Goal: Task Accomplishment & Management: Complete application form

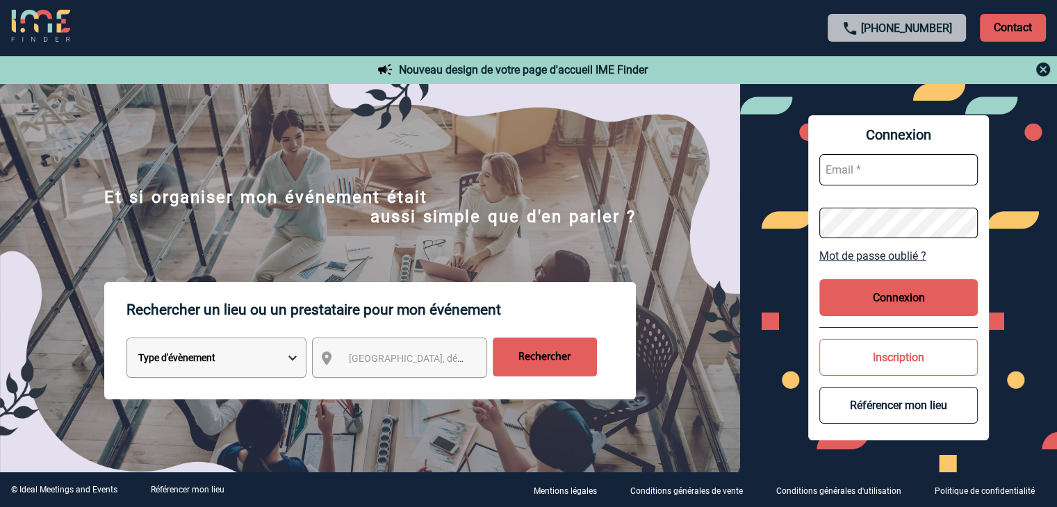
type input "[EMAIL_ADDRESS][DOMAIN_NAME]"
click at [900, 291] on button "Connexion" at bounding box center [898, 297] width 158 height 37
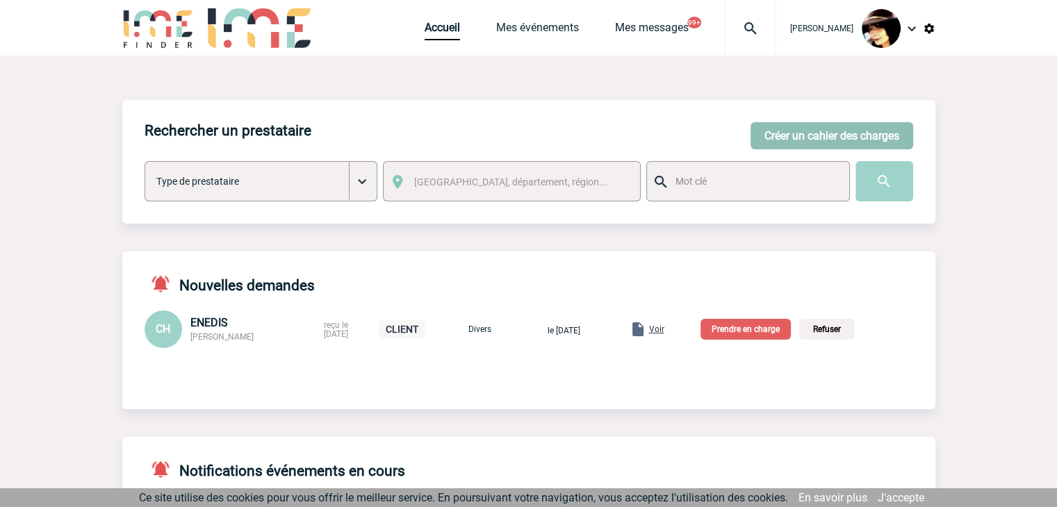
click at [790, 136] on button "Créer un cahier des charges" at bounding box center [832, 135] width 163 height 27
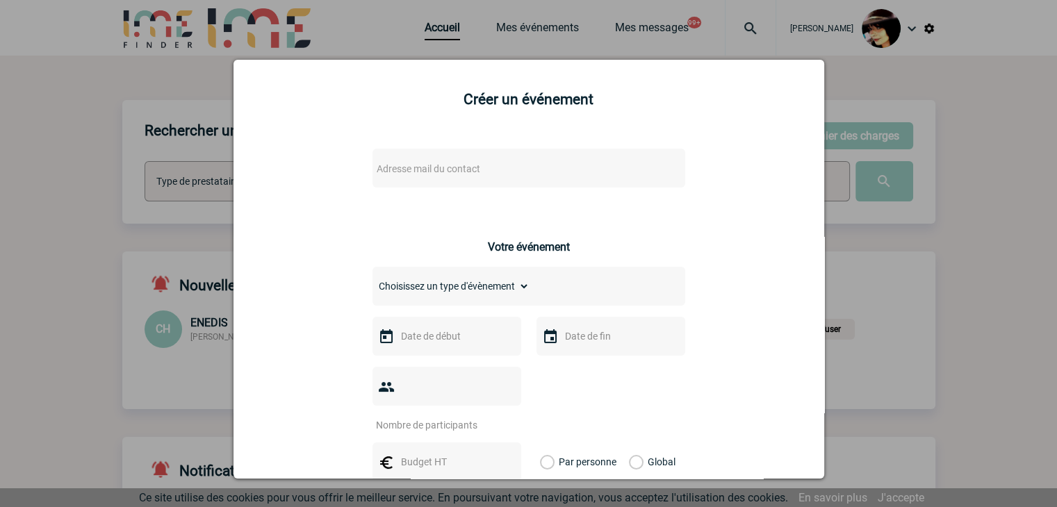
click at [476, 170] on span "Adresse mail du contact" at bounding box center [492, 168] width 243 height 19
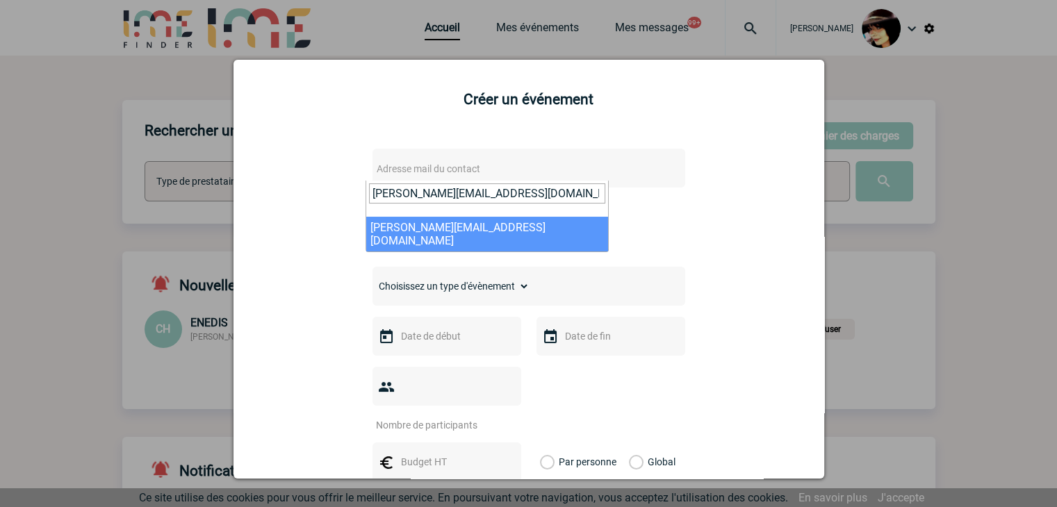
type input "stephanie.trioreau@abeille-assurances.fr"
select select "115644"
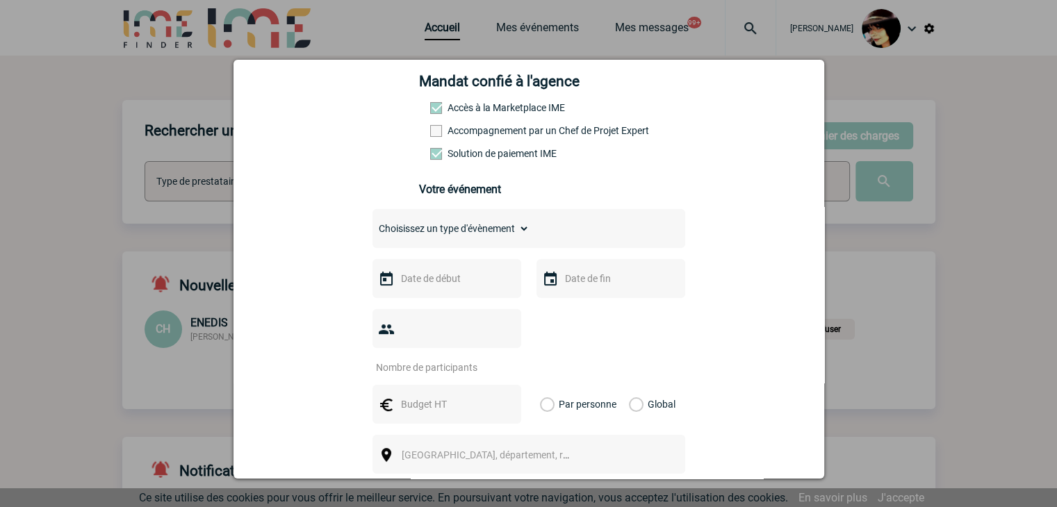
scroll to position [208, 0]
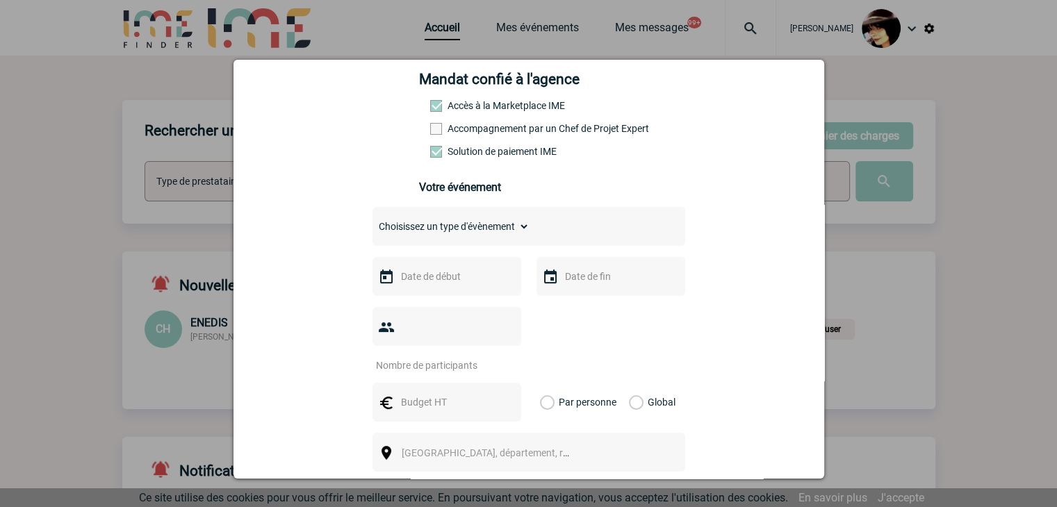
click at [400, 230] on select "Choisissez un type d'évènement Séminaire avec nuitée Séminaire sans nuitée Repa…" at bounding box center [451, 226] width 157 height 19
select select "9"
click at [373, 221] on select "Choisissez un type d'évènement Séminaire avec nuitée Séminaire sans nuitée Repa…" at bounding box center [451, 226] width 157 height 19
click at [431, 279] on input "text" at bounding box center [446, 277] width 96 height 18
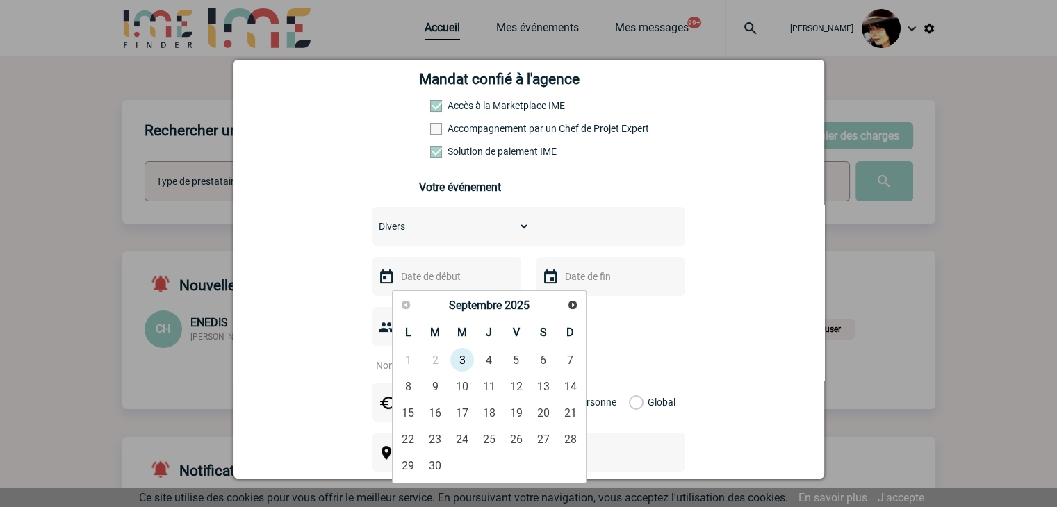
drag, startPoint x: 254, startPoint y: 351, endPoint x: 306, endPoint y: 347, distance: 51.5
click at [255, 351] on div "stephanie.trioreau@abeille-assurances.fr stephanie.trioreau@abeille-assurances.…" at bounding box center [529, 360] width 556 height 866
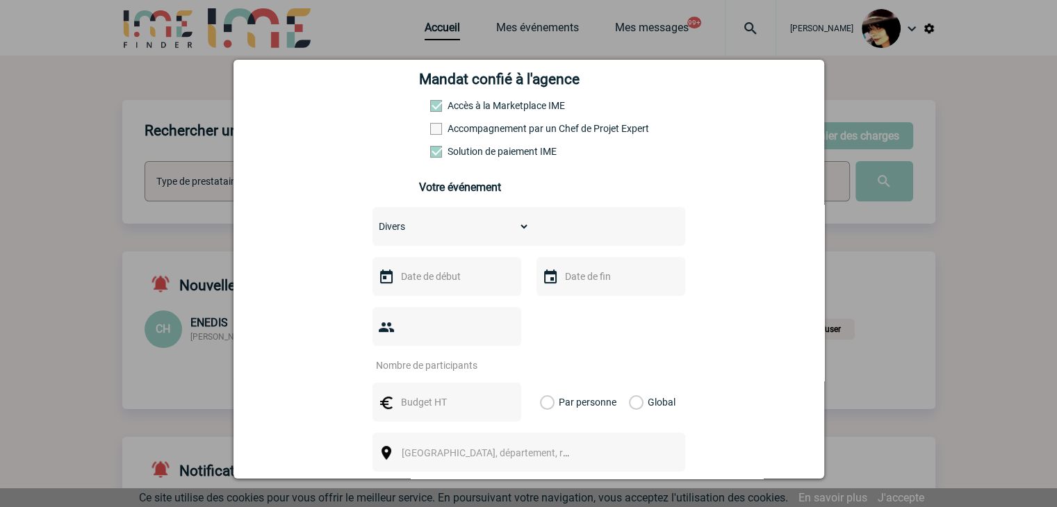
click at [427, 357] on input "number" at bounding box center [438, 366] width 131 height 18
type input "1"
click at [424, 393] on input "text" at bounding box center [446, 402] width 96 height 18
type input "1100"
click at [629, 383] on label "Global" at bounding box center [633, 402] width 9 height 39
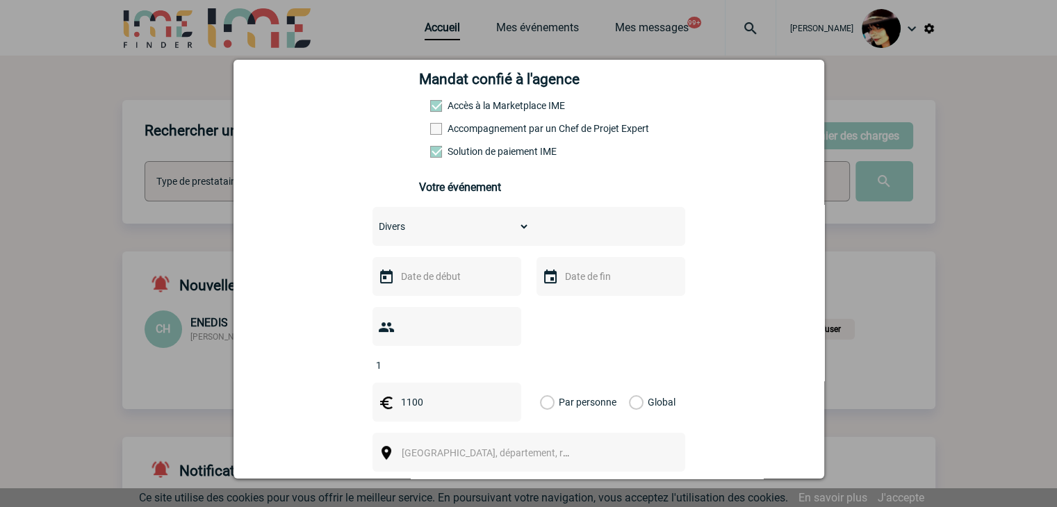
click at [0, 0] on input "Global" at bounding box center [0, 0] width 0 height 0
click at [431, 448] on span "[GEOGRAPHIC_DATA], département, région..." at bounding box center [498, 453] width 193 height 11
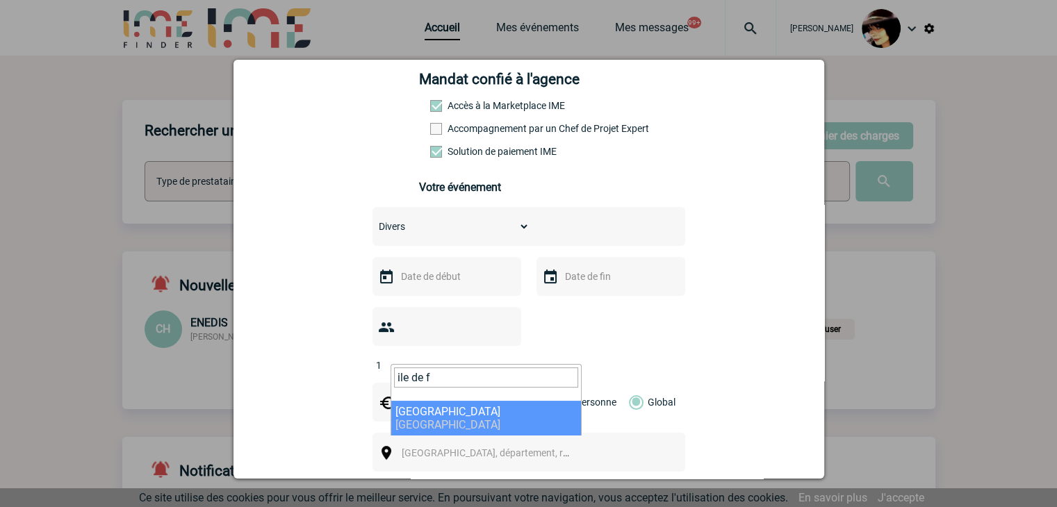
type input "ile de f"
select select "2"
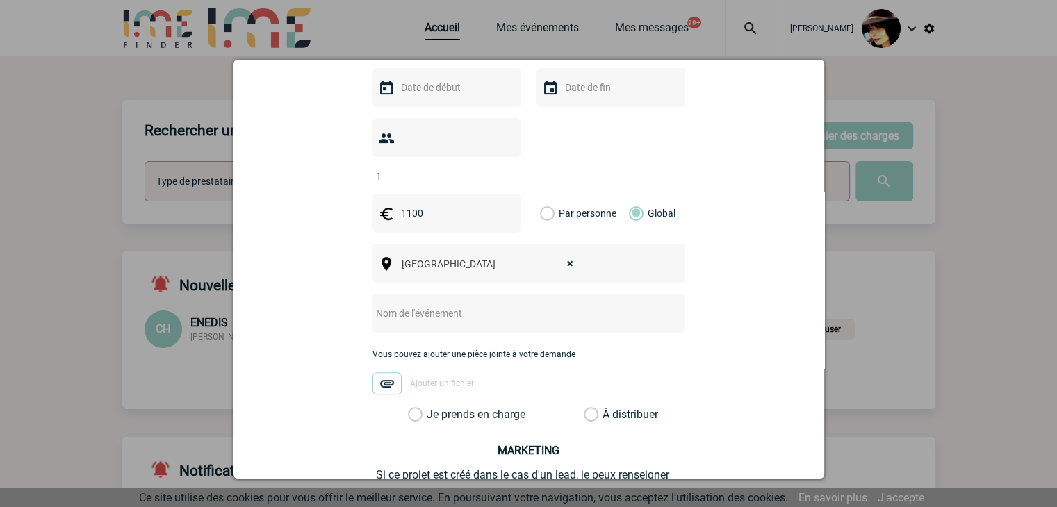
scroll to position [417, 0]
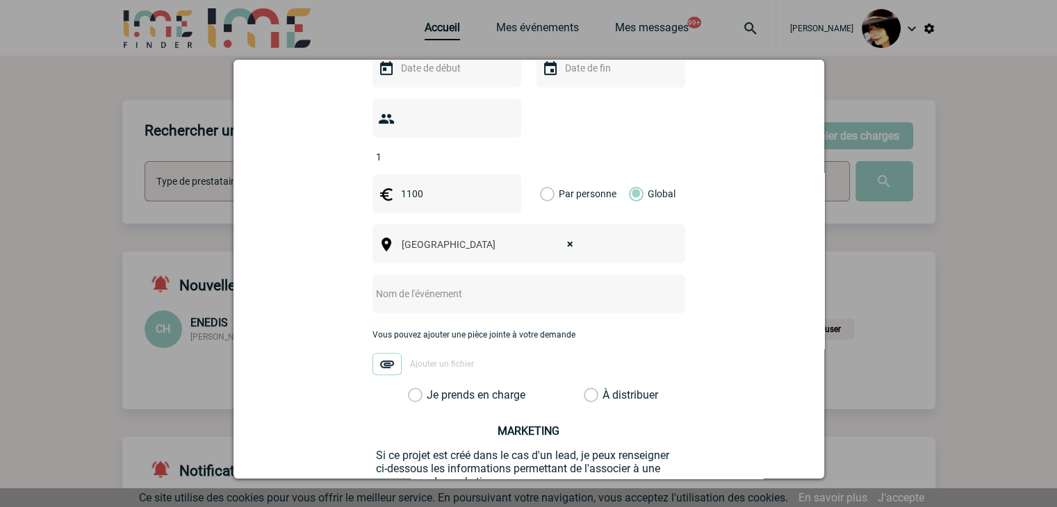
click at [380, 285] on input "text" at bounding box center [511, 294] width 276 height 18
click at [497, 285] on input "CENTRALISATION -" at bounding box center [511, 294] width 276 height 18
paste input "Patrimonia 2025"
type input "CENTRALISATION - Patrimonia 2025"
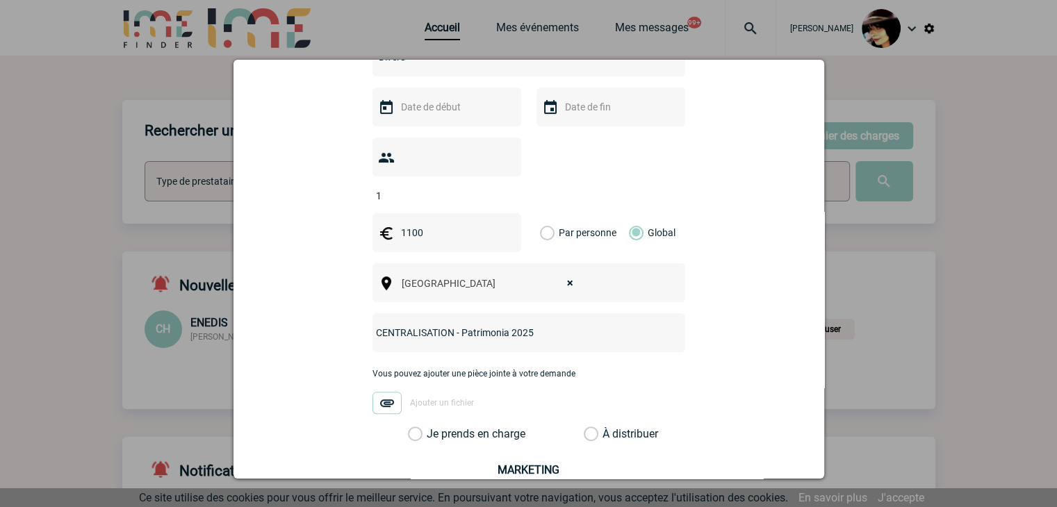
scroll to position [347, 0]
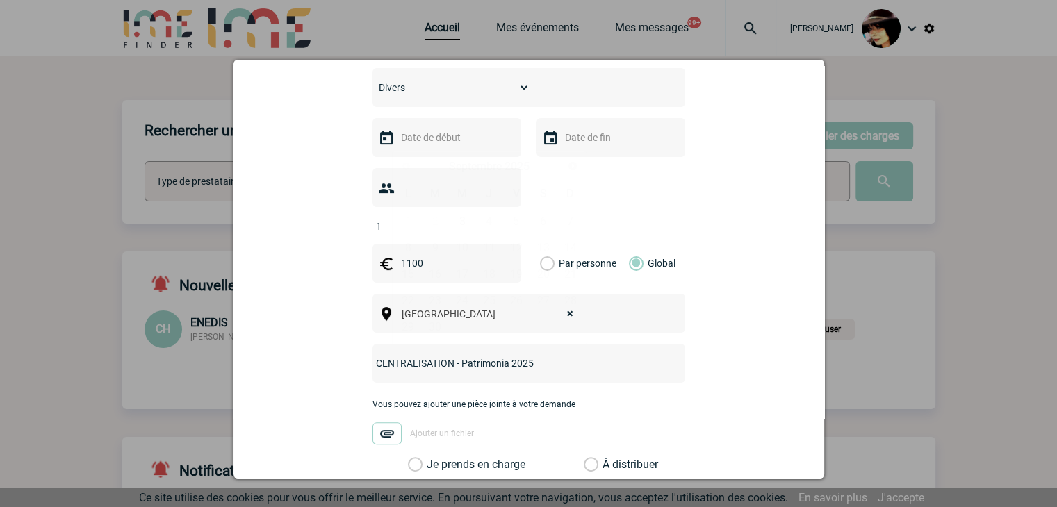
click at [423, 140] on input "text" at bounding box center [446, 138] width 96 height 18
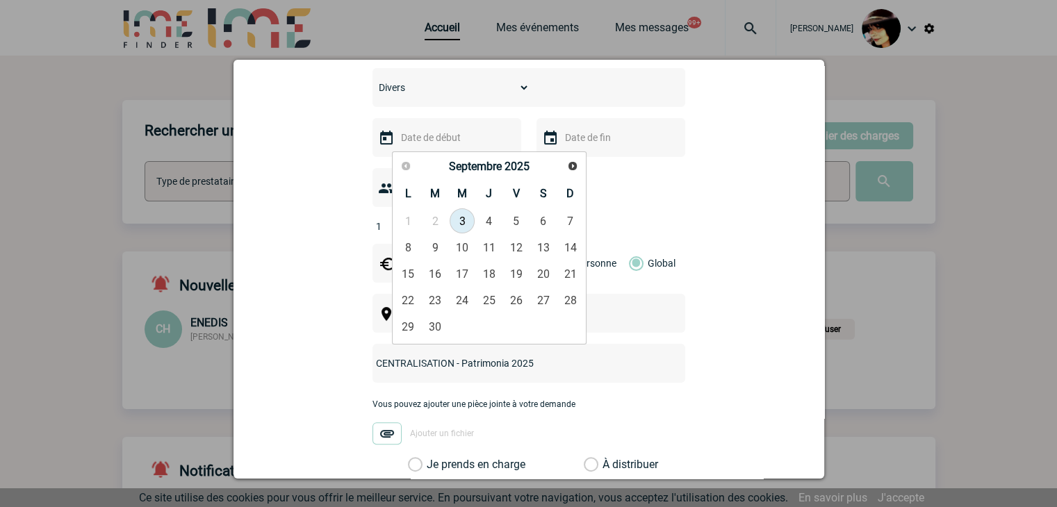
click at [469, 222] on link "3" at bounding box center [463, 220] width 26 height 25
type input "[DATE]"
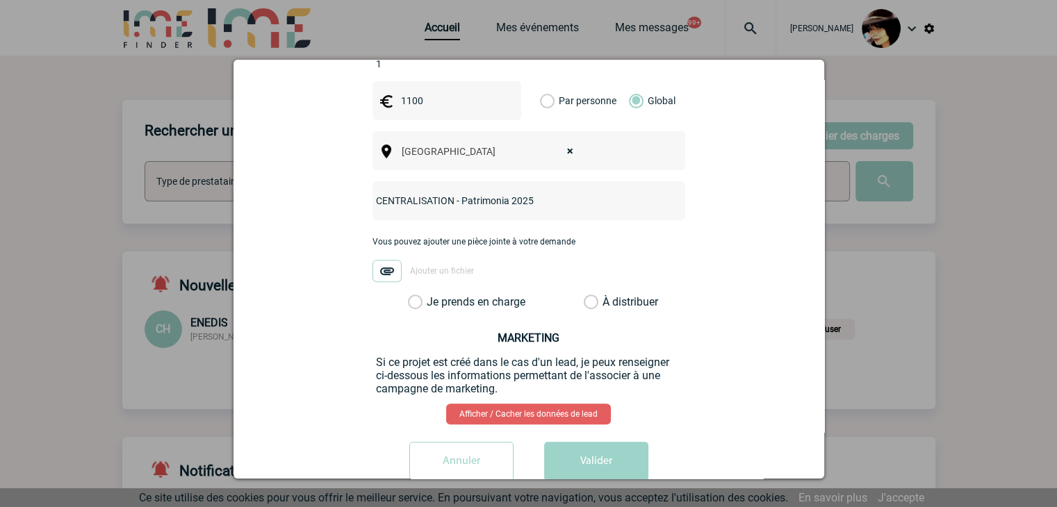
scroll to position [523, 0]
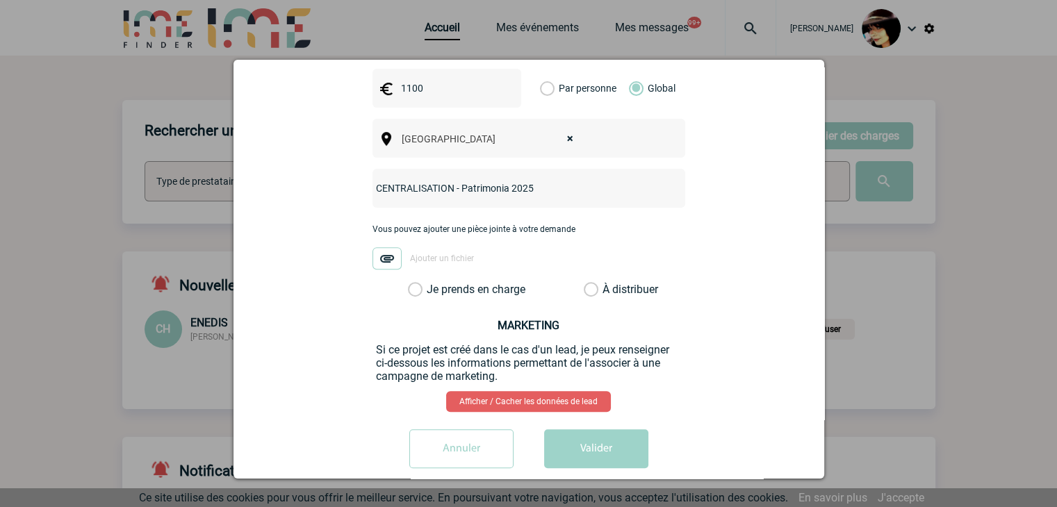
click at [584, 283] on label "À distribuer" at bounding box center [591, 290] width 15 height 14
click at [0, 0] on input "À distribuer" at bounding box center [0, 0] width 0 height 0
click at [588, 430] on button "Valider" at bounding box center [596, 449] width 104 height 39
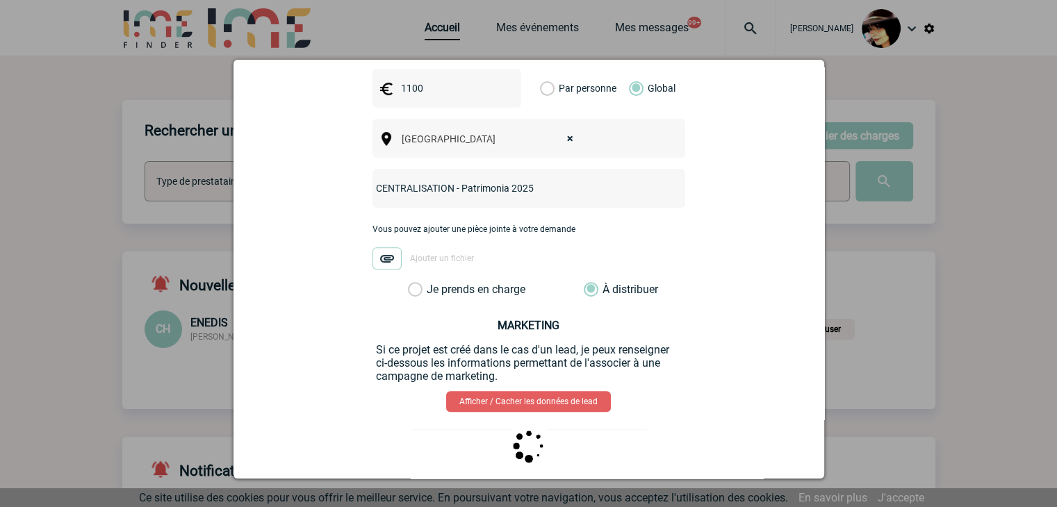
scroll to position [0, 0]
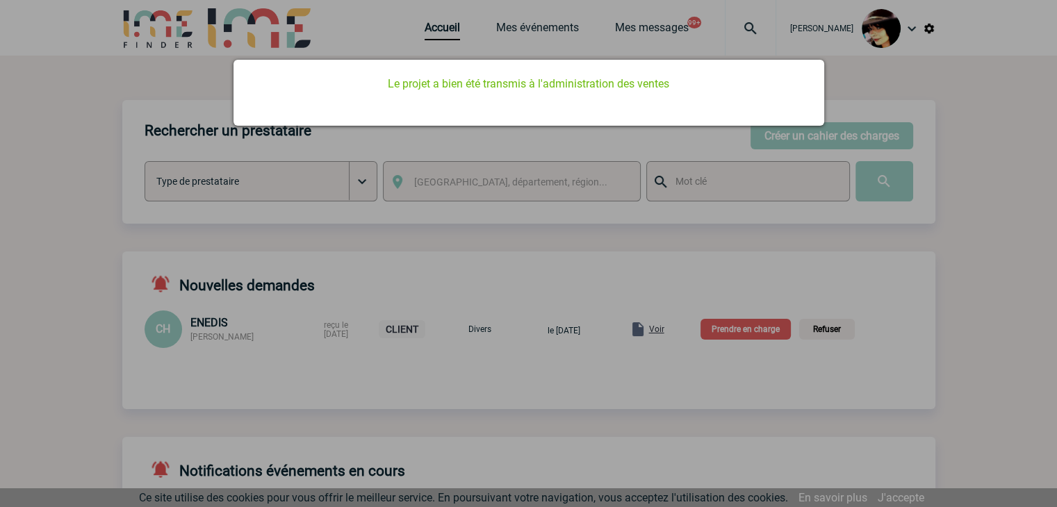
click at [435, 31] on div at bounding box center [528, 253] width 1057 height 507
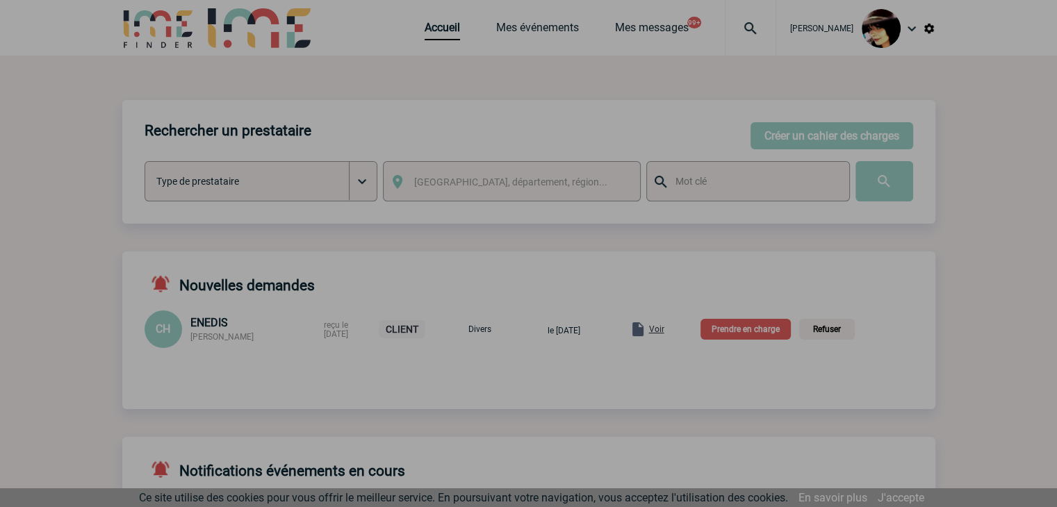
click at [433, 32] on div at bounding box center [528, 253] width 1057 height 507
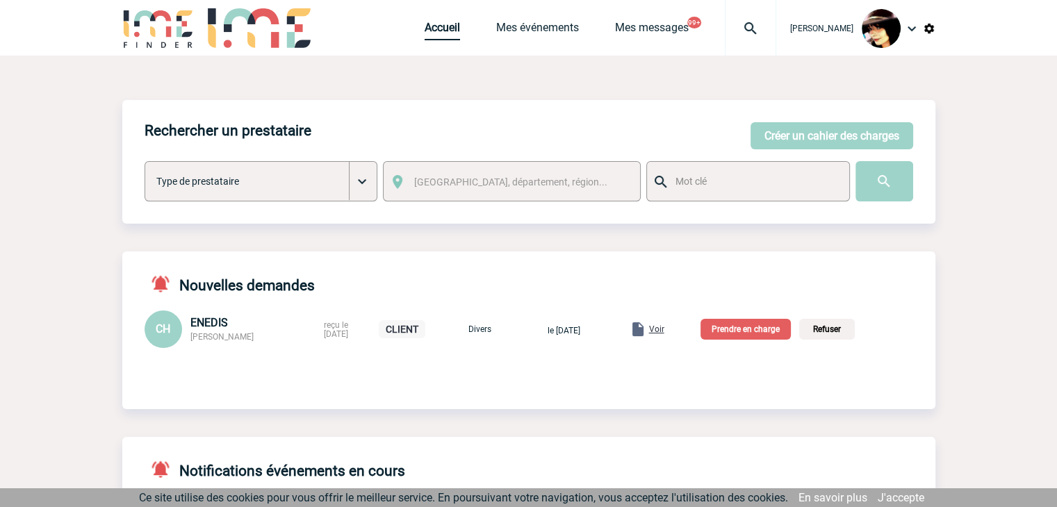
click at [425, 31] on link "Accueil" at bounding box center [442, 30] width 35 height 19
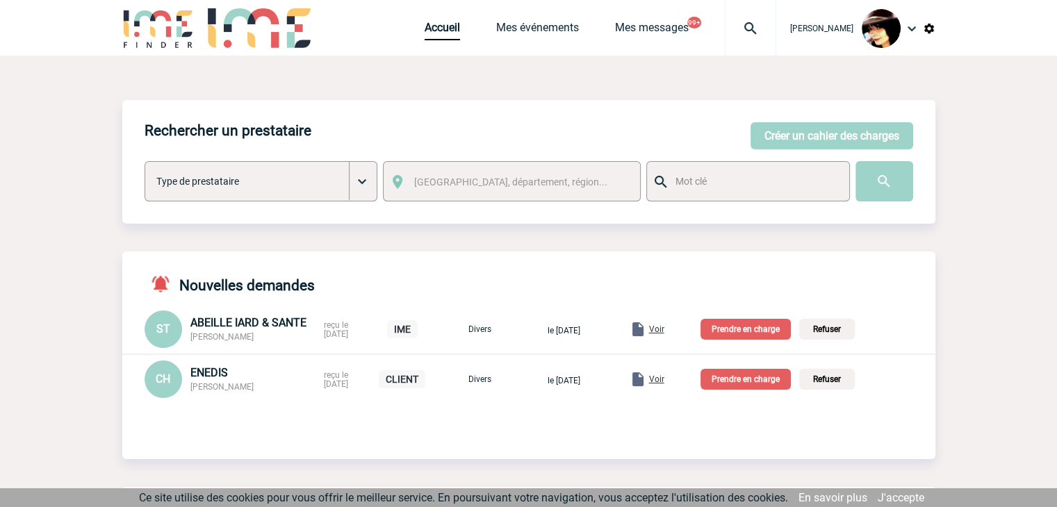
click at [664, 329] on span "Voir" at bounding box center [656, 330] width 15 height 10
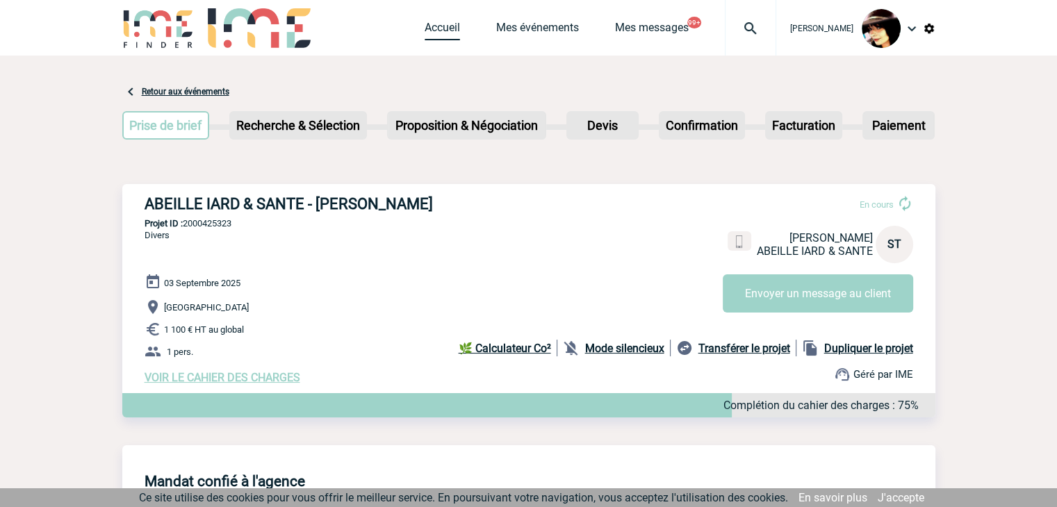
click at [428, 34] on link "Accueil" at bounding box center [442, 30] width 35 height 19
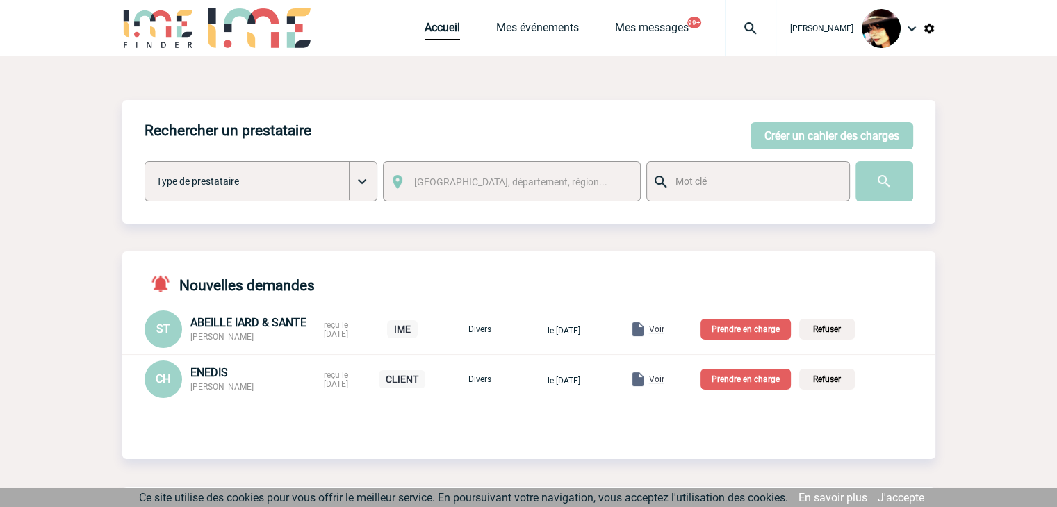
click at [738, 332] on p "Prendre en charge" at bounding box center [746, 329] width 90 height 21
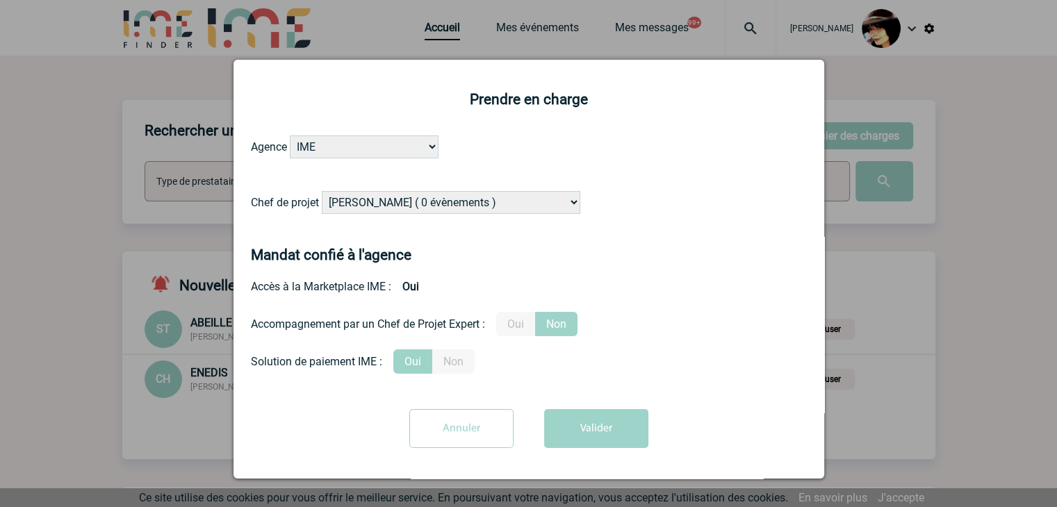
click at [354, 202] on select "Alizée VERLAGUET ( 0 évènements ) Anne GIRAUD ( 1196 évènements ) Anne-François…" at bounding box center [451, 202] width 259 height 23
select select "131234"
click at [355, 202] on select "Alizée VERLAGUET ( 0 évènements ) Anne GIRAUD ( 1196 évènements ) Anne-François…" at bounding box center [451, 202] width 259 height 23
click at [595, 425] on button "Valider" at bounding box center [596, 428] width 104 height 39
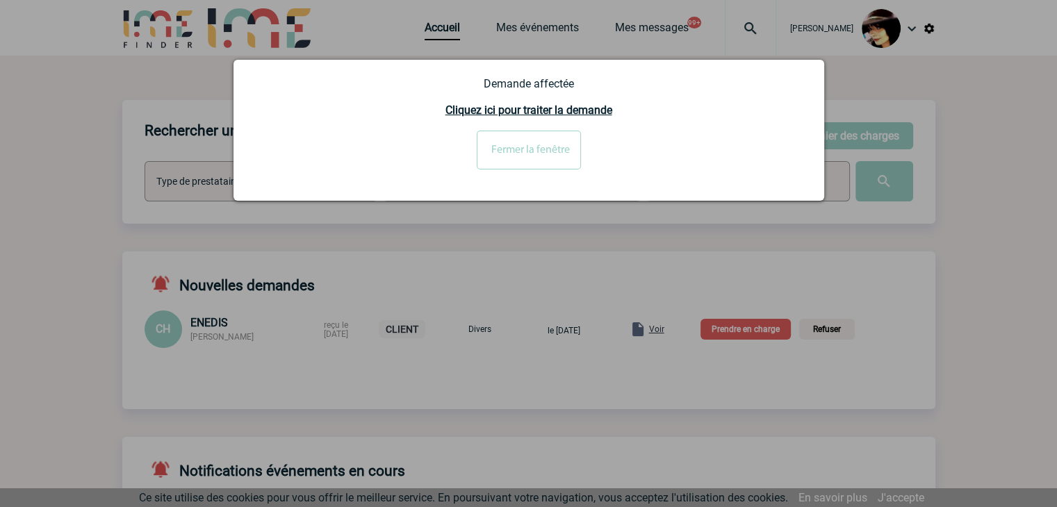
drag, startPoint x: 534, startPoint y: 162, endPoint x: 539, endPoint y: 170, distance: 9.3
click at [535, 162] on input "Fermer la fenêtre" at bounding box center [529, 150] width 104 height 39
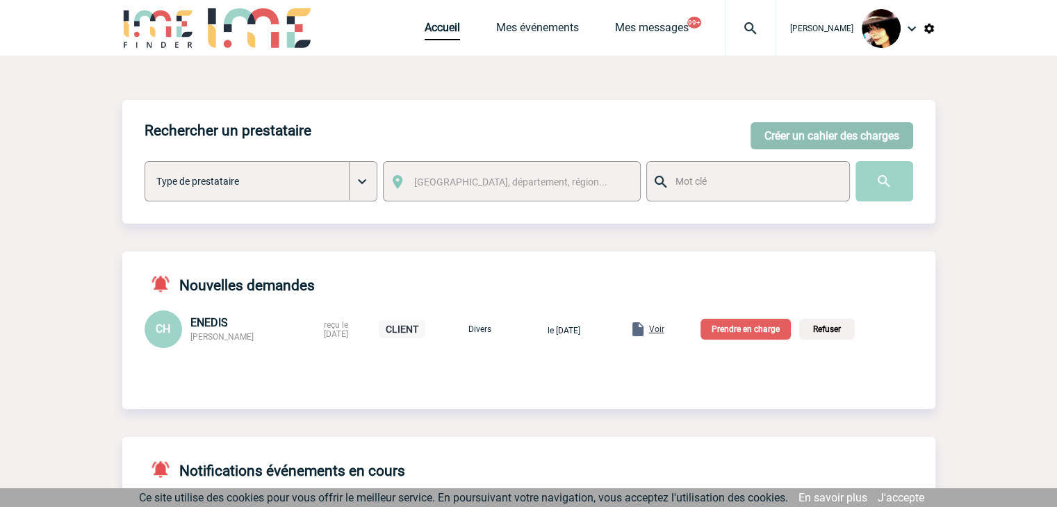
click at [780, 135] on button "Créer un cahier des charges" at bounding box center [832, 135] width 163 height 27
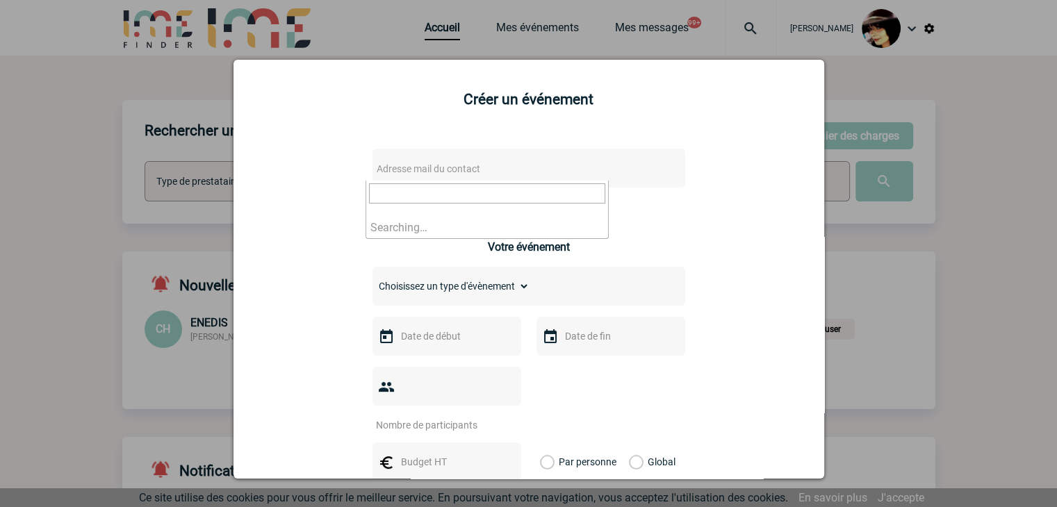
click at [407, 165] on span "Adresse mail du contact" at bounding box center [429, 168] width 104 height 11
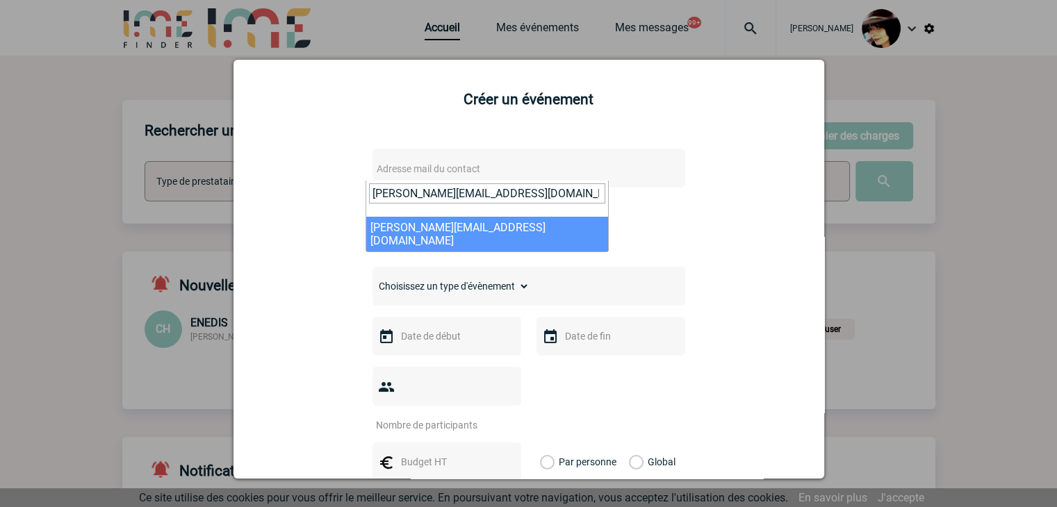
type input "anne.blanchard@philips.com"
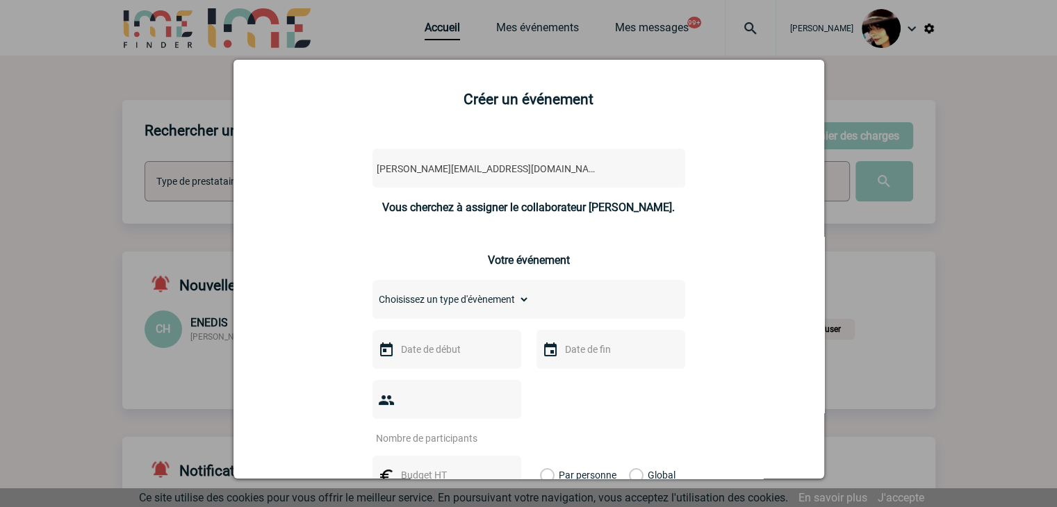
select select "106715"
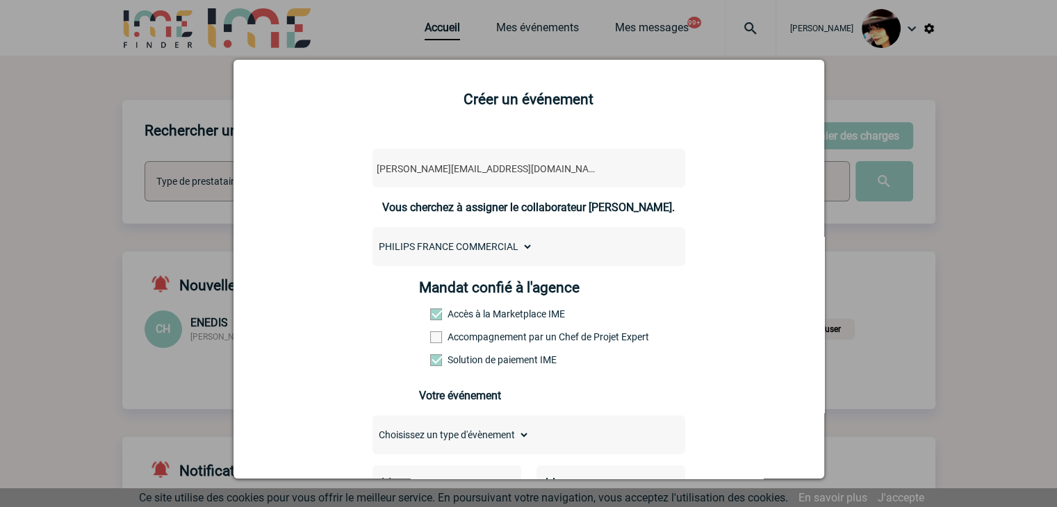
click at [430, 337] on span at bounding box center [436, 338] width 12 height 12
click at [0, 0] on input "Accompagnement par un Chef de Projet Expert" at bounding box center [0, 0] width 0 height 0
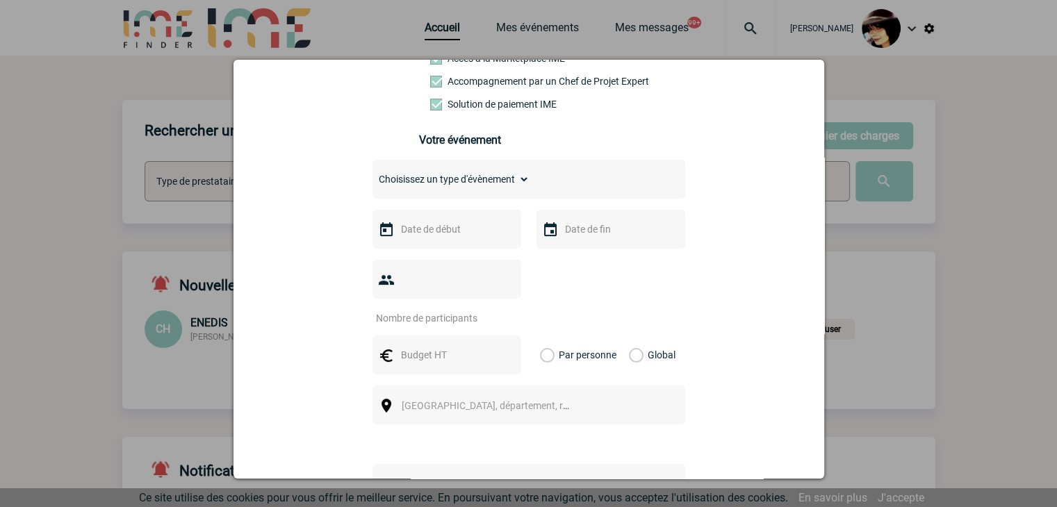
scroll to position [278, 0]
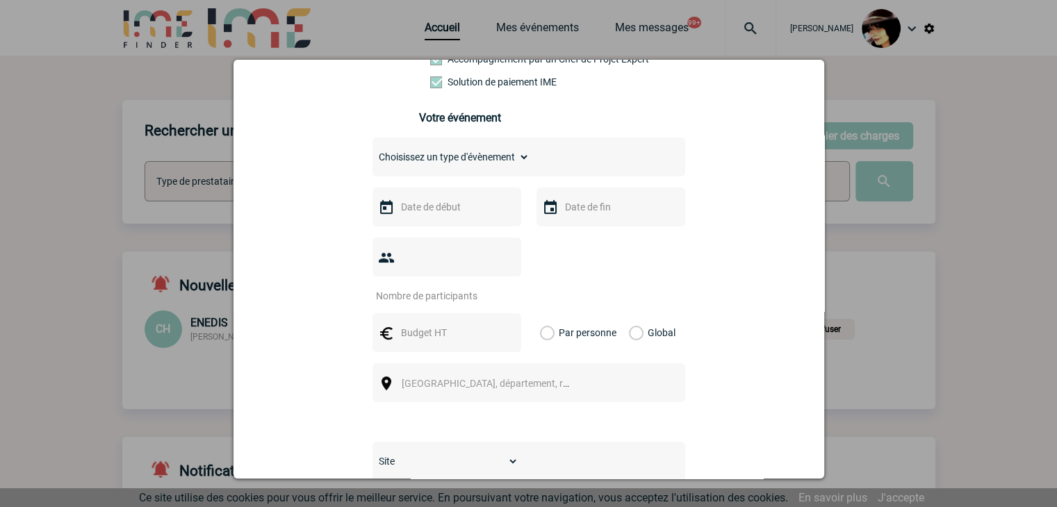
click at [391, 165] on select "Choisissez un type d'évènement Séminaire avec nuitée Séminaire sans nuitée Repa…" at bounding box center [451, 156] width 157 height 19
select select "5"
click at [373, 152] on select "Choisissez un type d'évènement Séminaire avec nuitée Séminaire sans nuitée Repa…" at bounding box center [451, 156] width 157 height 19
click at [425, 216] on input "text" at bounding box center [446, 207] width 96 height 18
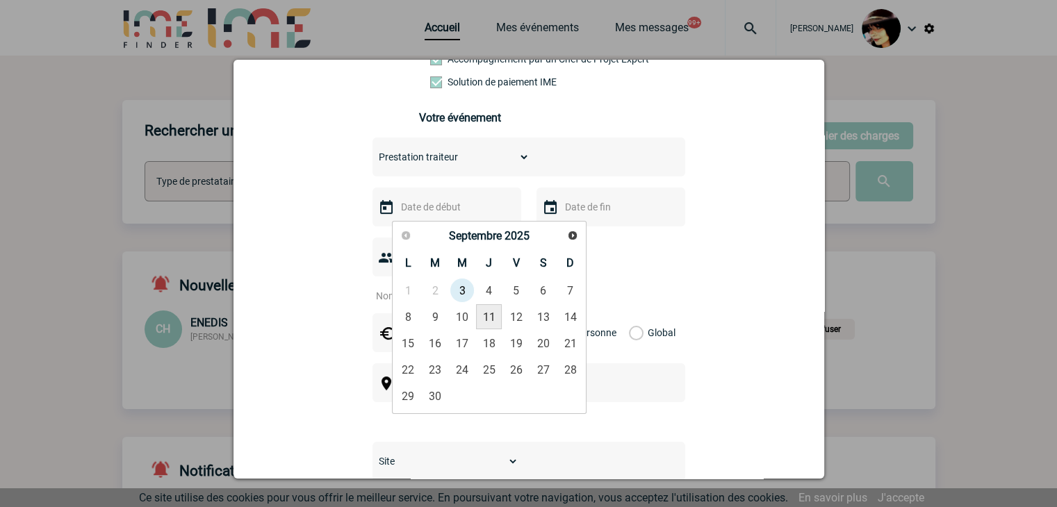
click at [484, 319] on link "11" at bounding box center [489, 316] width 26 height 25
type input "11-09-2025"
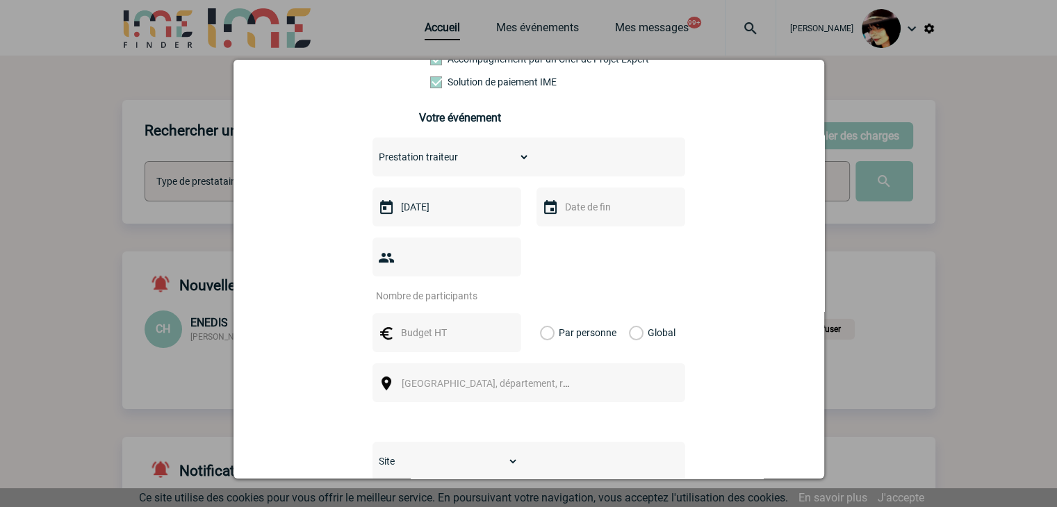
click at [418, 287] on input "number" at bounding box center [438, 296] width 131 height 18
type input "15"
click at [425, 324] on input "text" at bounding box center [446, 333] width 96 height 18
type input "300"
click at [631, 313] on label "Global" at bounding box center [633, 332] width 9 height 39
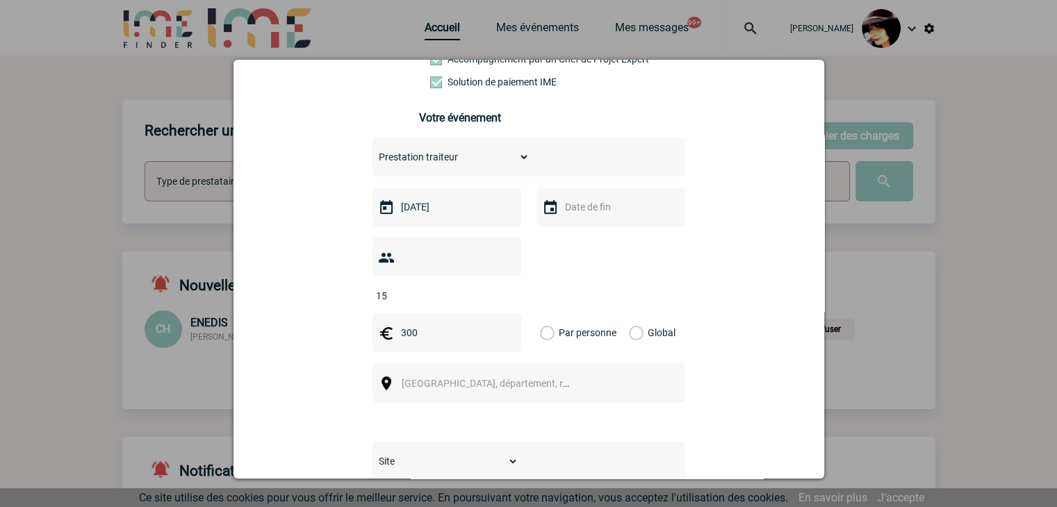
click at [0, 0] on input "Global" at bounding box center [0, 0] width 0 height 0
click at [442, 374] on span "Ville, département, région..." at bounding box center [491, 383] width 191 height 19
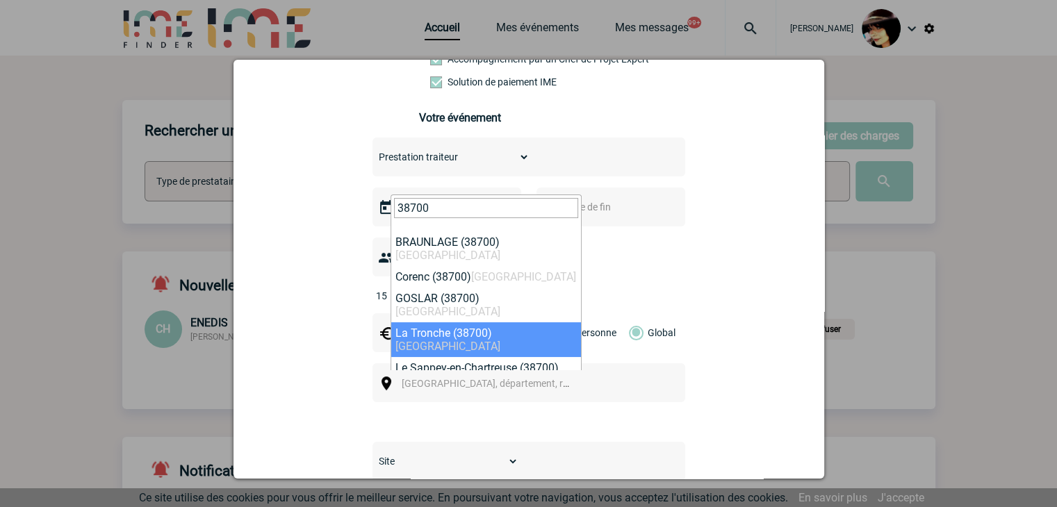
type input "38700"
select select "35873"
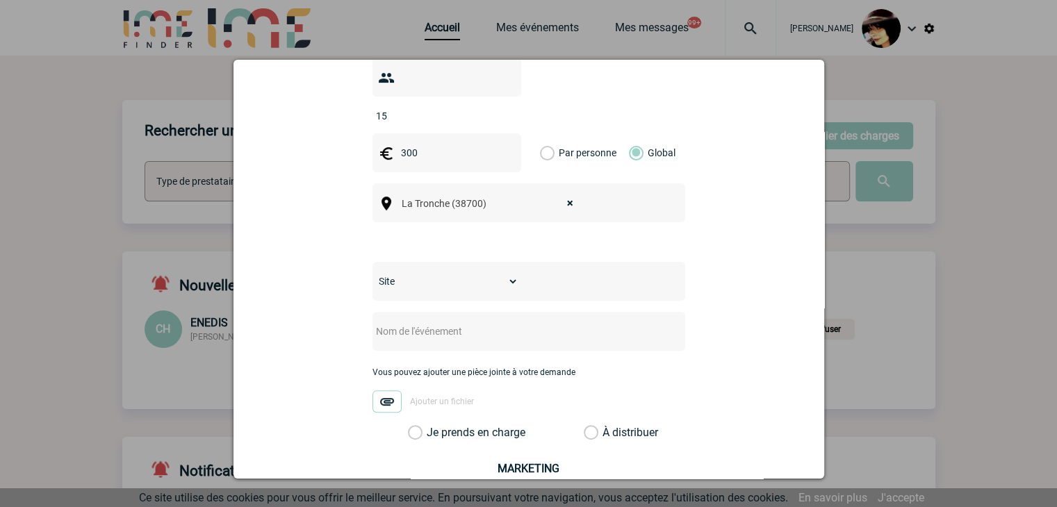
scroll to position [486, 0]
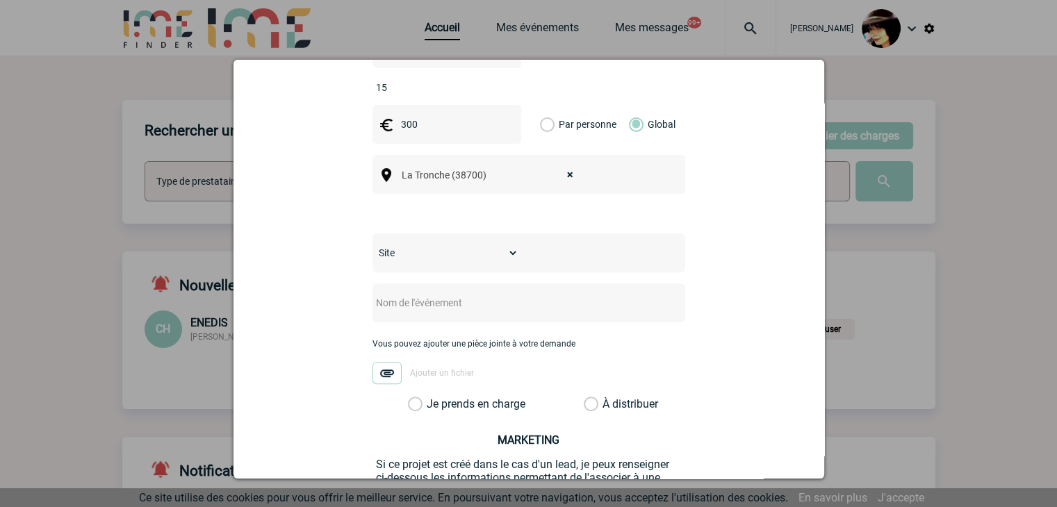
click at [399, 243] on select "Site HEALTH SYSTEMS PHILIPS PERSONAL HEALTH" at bounding box center [446, 252] width 146 height 19
select select "30"
click at [373, 243] on select "Site HEALTH SYSTEMS PHILIPS PERSONAL HEALTH" at bounding box center [446, 252] width 146 height 19
click at [475, 243] on select "Site HEALTH SYSTEMS PHILIPS PERSONAL HEALTH" at bounding box center [446, 252] width 146 height 19
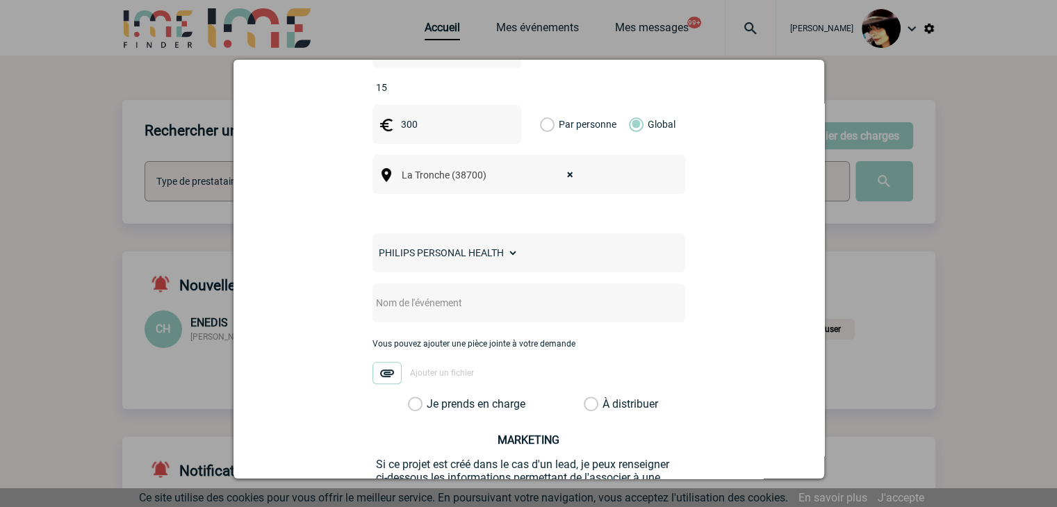
click at [439, 294] on input "text" at bounding box center [511, 303] width 276 height 18
click at [400, 294] on input "text" at bounding box center [511, 303] width 276 height 18
paste input "devis plateaux repas CHU GRENOBLE 11 septembre"
type input "devis plateaux repas CHU GRENOBLE 11 septembre"
click at [589, 398] on label "À distribuer" at bounding box center [591, 405] width 15 height 14
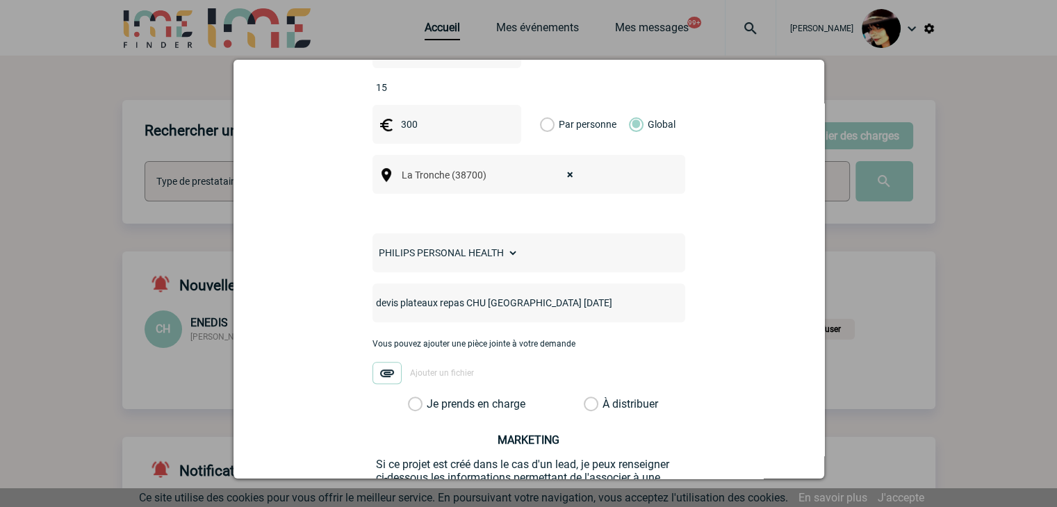
click at [0, 0] on input "À distribuer" at bounding box center [0, 0] width 0 height 0
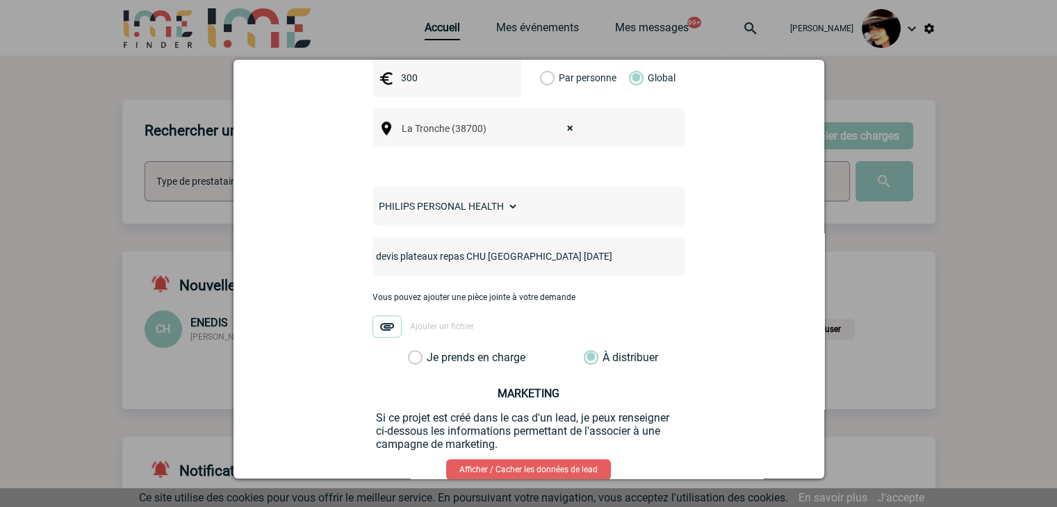
scroll to position [602, 0]
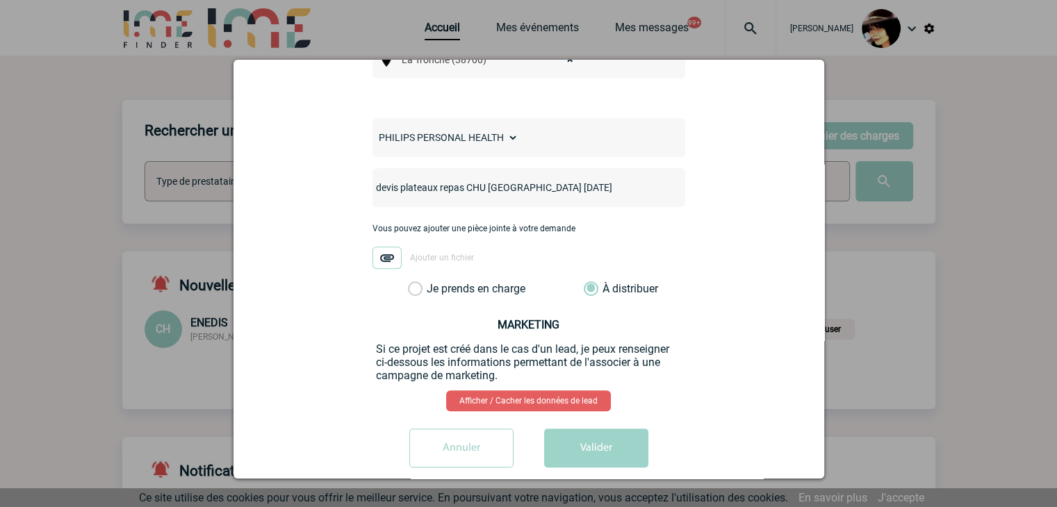
click at [591, 430] on button "Valider" at bounding box center [596, 448] width 104 height 39
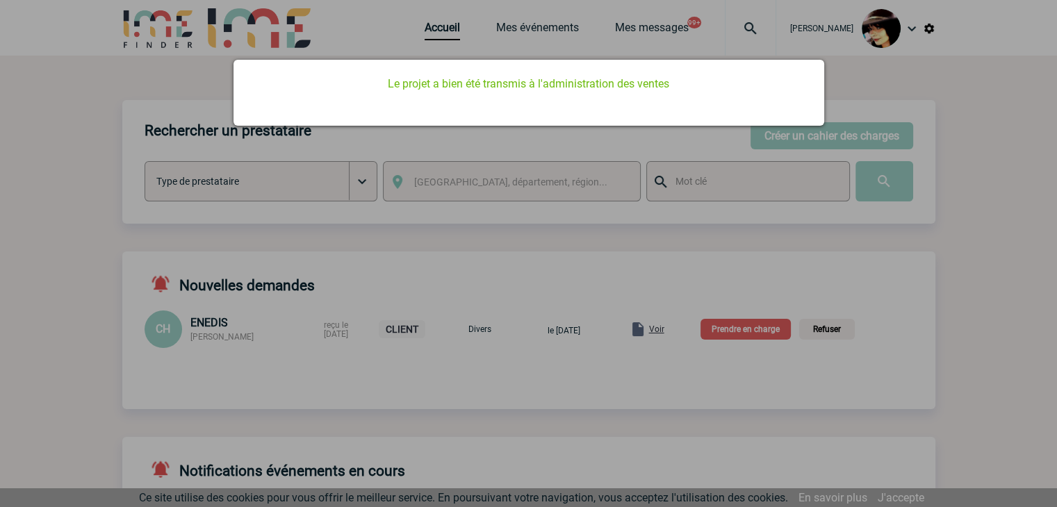
click at [556, 248] on div at bounding box center [528, 253] width 1057 height 507
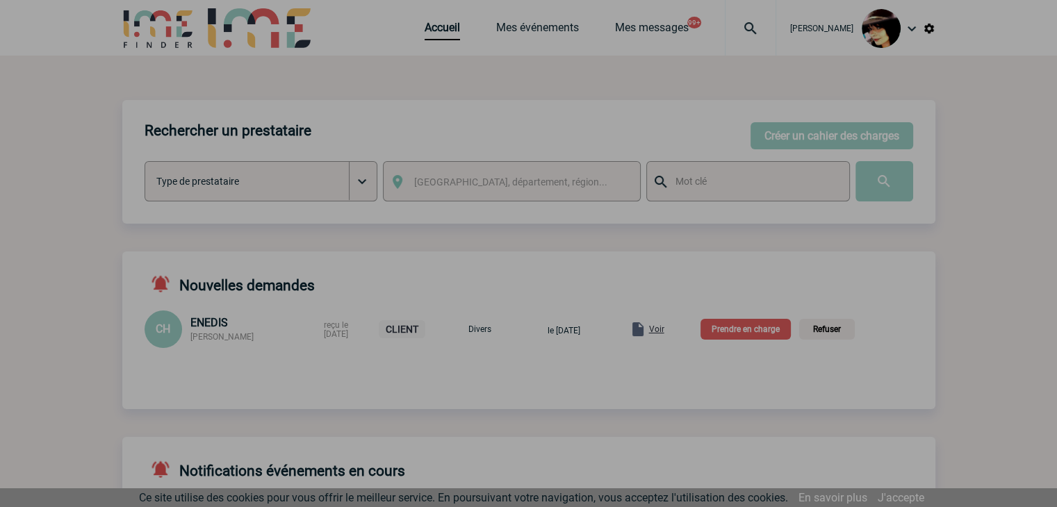
click at [414, 32] on div at bounding box center [528, 253] width 1057 height 507
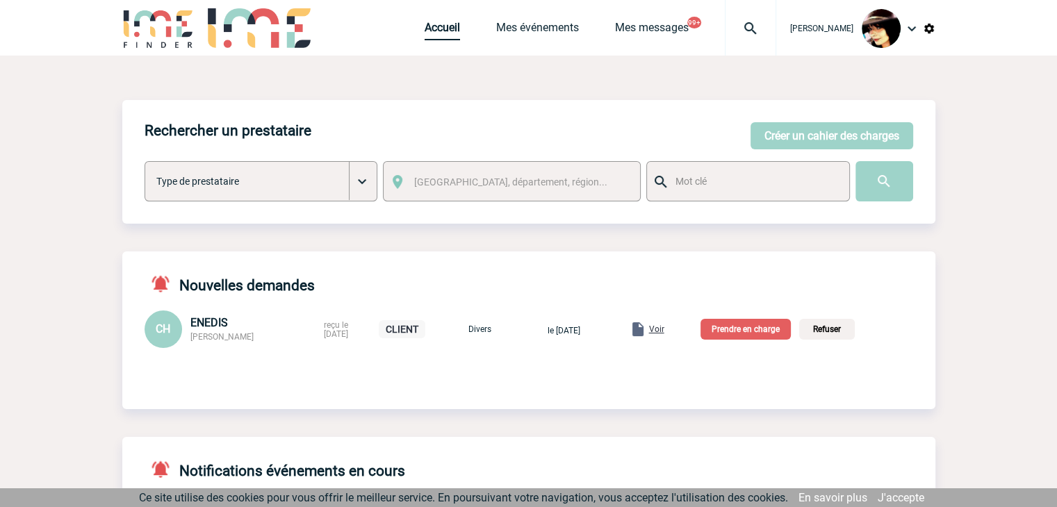
click at [425, 35] on link "Accueil" at bounding box center [442, 30] width 35 height 19
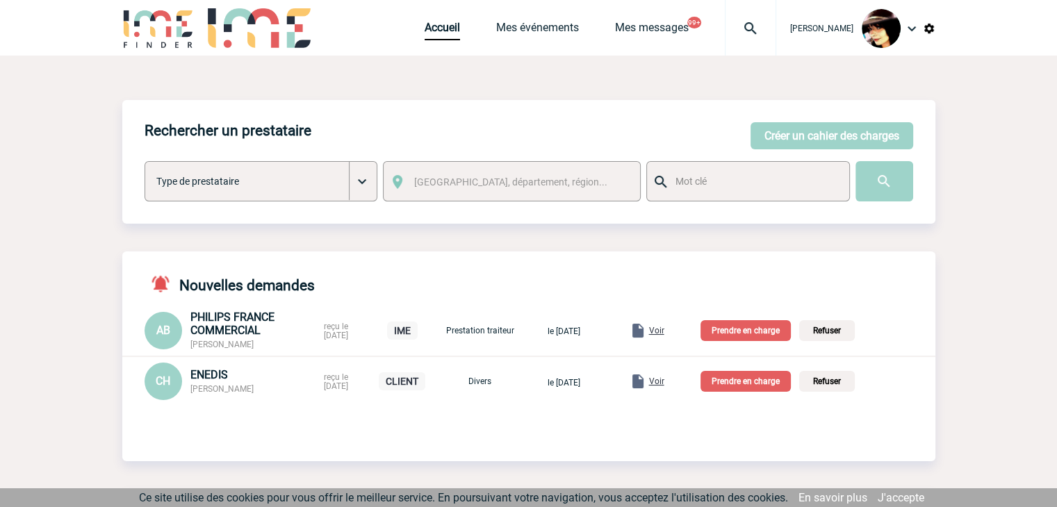
click at [664, 332] on span "Voir" at bounding box center [656, 331] width 15 height 10
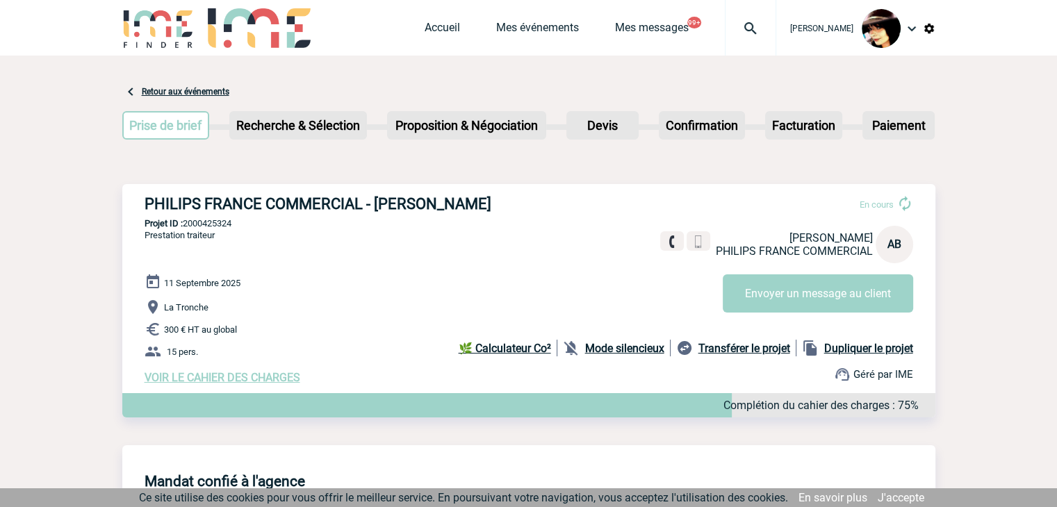
click at [740, 30] on img at bounding box center [751, 28] width 50 height 17
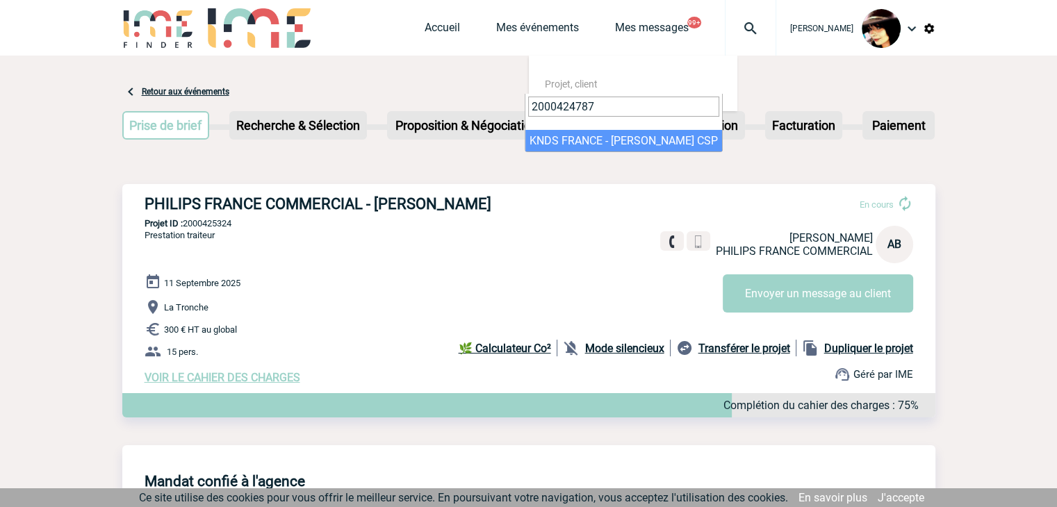
type input "2000424787"
select select "24288"
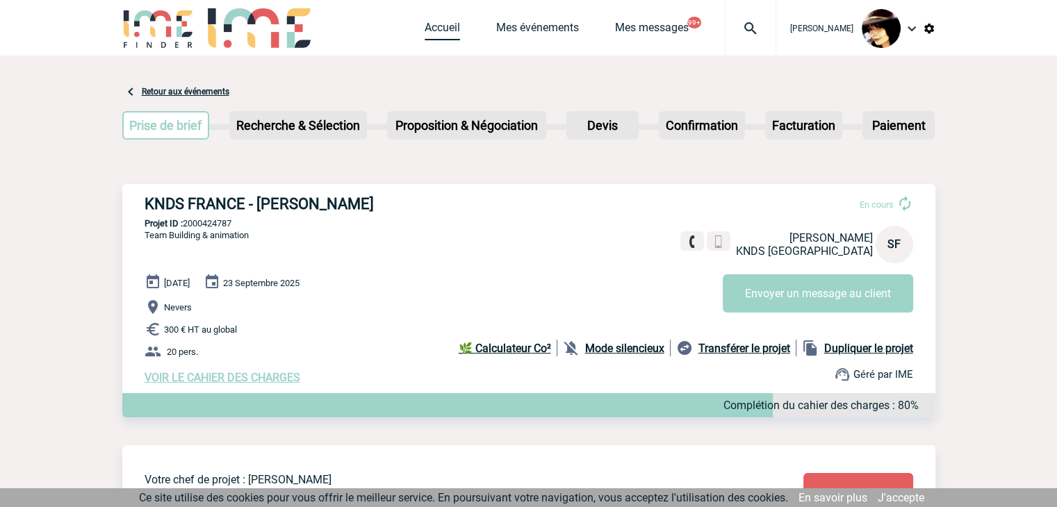
drag, startPoint x: 416, startPoint y: 27, endPoint x: 416, endPoint y: 42, distance: 15.3
click at [425, 27] on link "Accueil" at bounding box center [442, 30] width 35 height 19
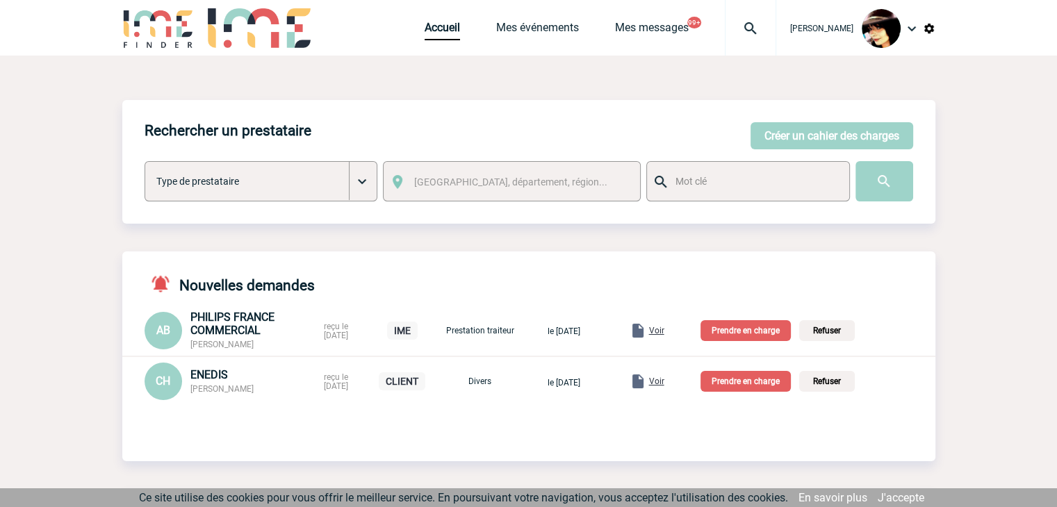
click at [753, 334] on p "Prendre en charge" at bounding box center [746, 330] width 90 height 21
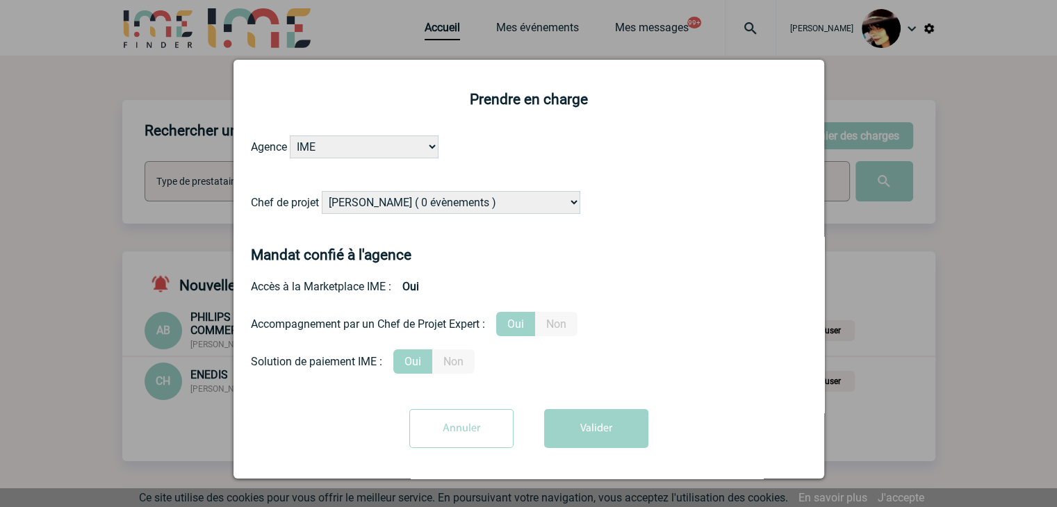
click at [391, 201] on select "[PERSON_NAME] ( 0 évènements ) [PERSON_NAME] ( 1196 évènements ) [PERSON_NAME] …" at bounding box center [451, 202] width 259 height 23
select select "121547"
click at [391, 202] on select "Alizée VERLAGUET ( 0 évènements ) Anne GIRAUD ( 1196 évènements ) Anne-François…" at bounding box center [451, 202] width 259 height 23
click at [578, 426] on button "Valider" at bounding box center [596, 428] width 104 height 39
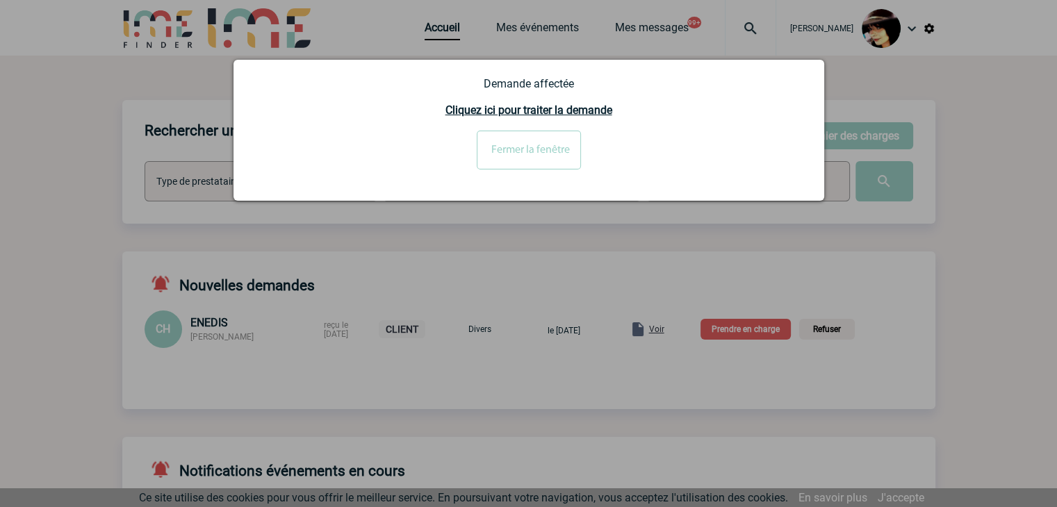
click at [478, 147] on input "Fermer la fenêtre" at bounding box center [529, 150] width 104 height 39
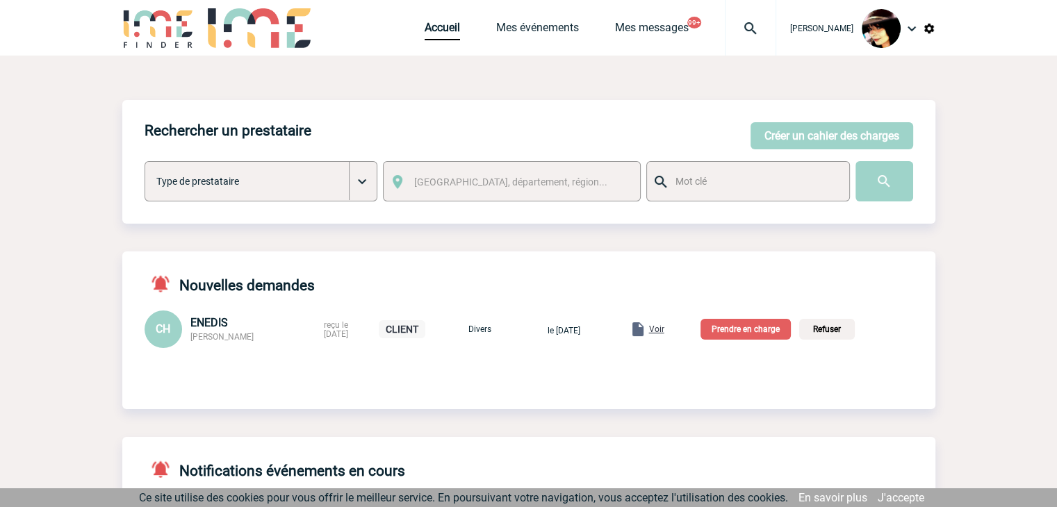
click at [664, 334] on span "Voir" at bounding box center [656, 330] width 15 height 10
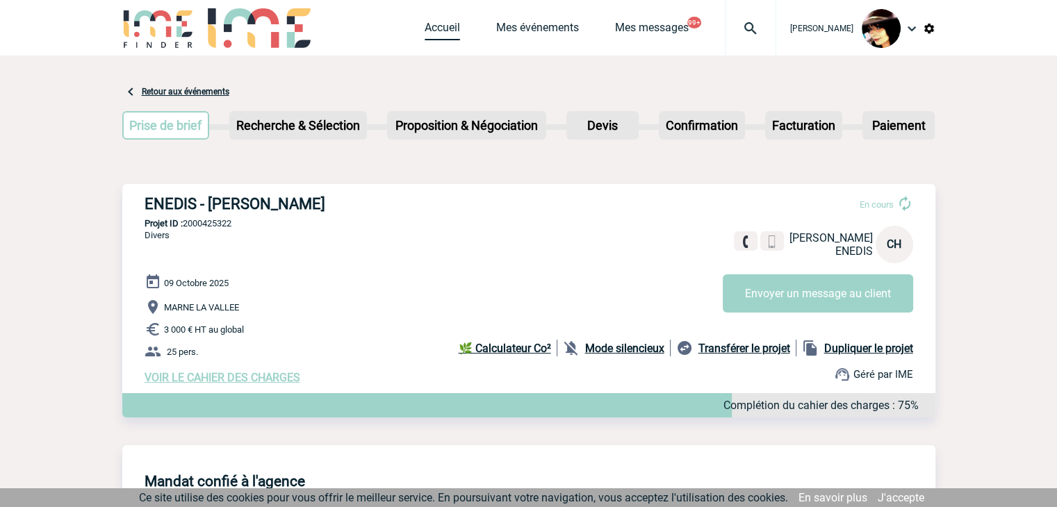
click at [436, 23] on link "Accueil" at bounding box center [442, 30] width 35 height 19
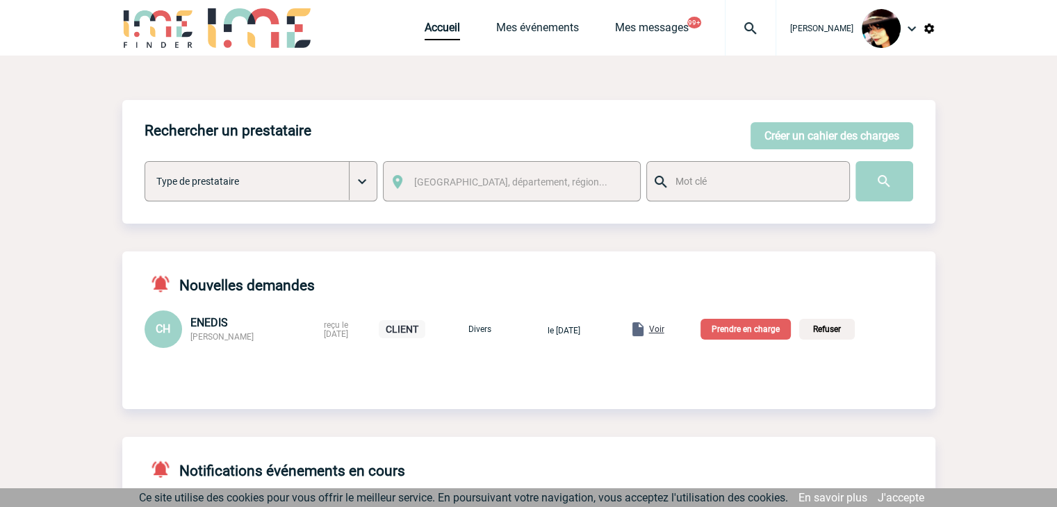
click at [741, 334] on p "Prendre en charge" at bounding box center [746, 329] width 90 height 21
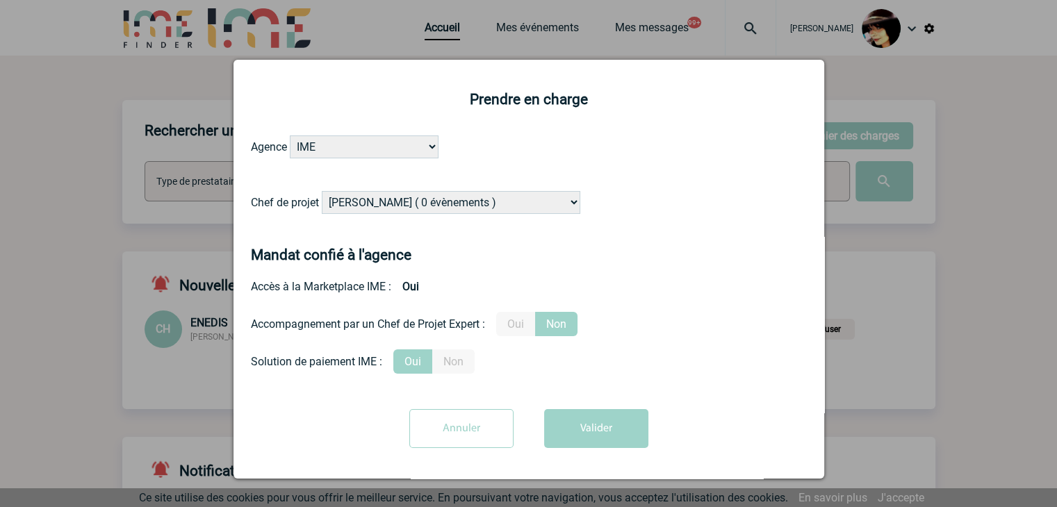
click at [459, 205] on select "[PERSON_NAME] ( 0 évènements ) [PERSON_NAME] ( 1196 évènements ) [PERSON_NAME] …" at bounding box center [451, 202] width 259 height 23
select select "101052"
click at [322, 192] on select "Alizée VERLAGUET ( 0 évènements ) Anne GIRAUD ( 1196 évènements ) Anne-François…" at bounding box center [451, 202] width 259 height 23
click at [553, 434] on button "Valider" at bounding box center [596, 428] width 104 height 39
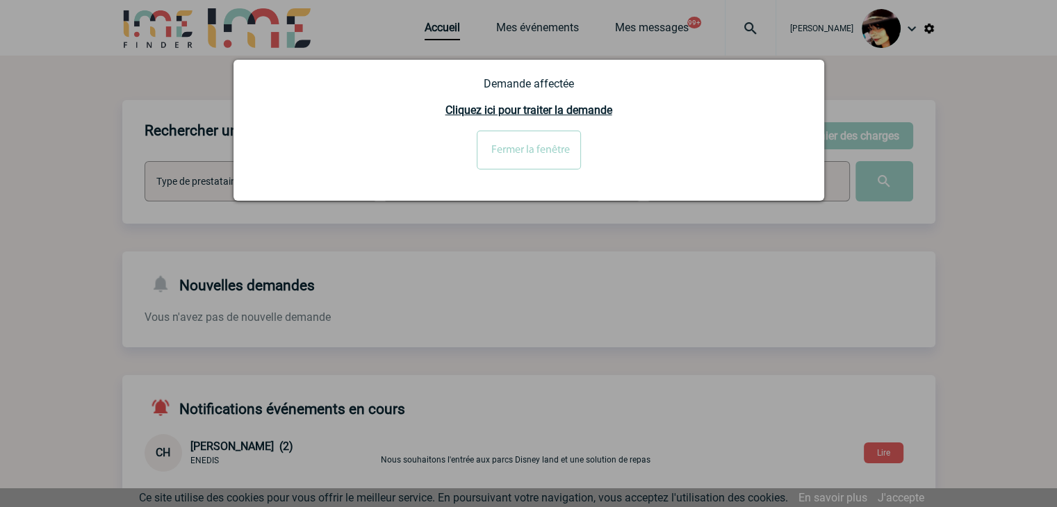
drag, startPoint x: 550, startPoint y: 154, endPoint x: 537, endPoint y: 154, distance: 13.2
click at [549, 154] on input "Fermer la fenêtre" at bounding box center [529, 150] width 104 height 39
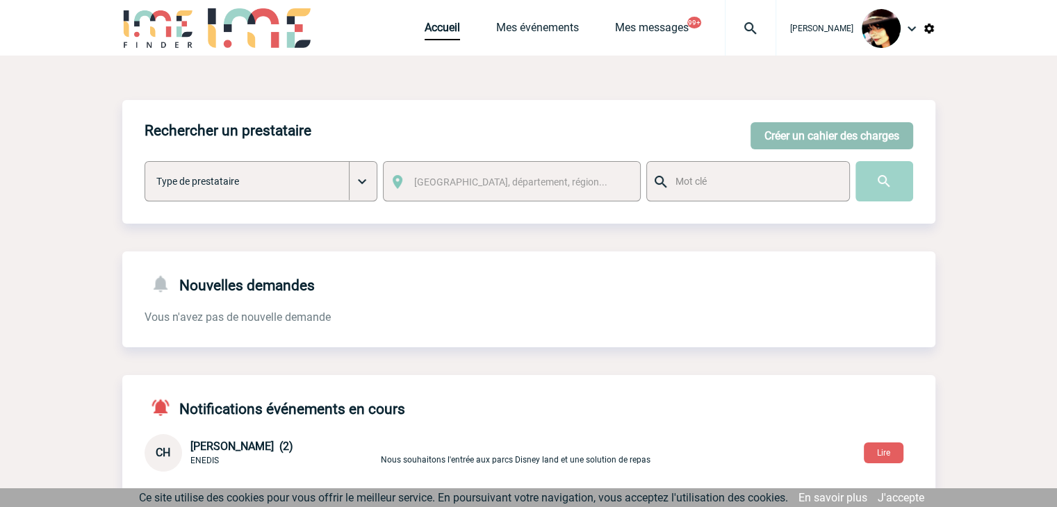
click at [777, 138] on button "Créer un cahier des charges" at bounding box center [832, 135] width 163 height 27
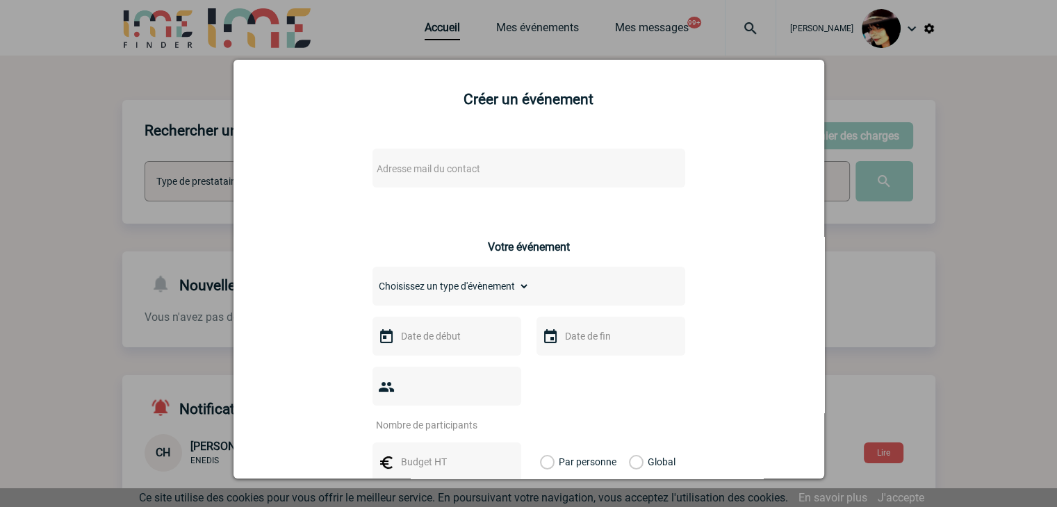
click at [486, 163] on span "Adresse mail du contact" at bounding box center [492, 168] width 243 height 19
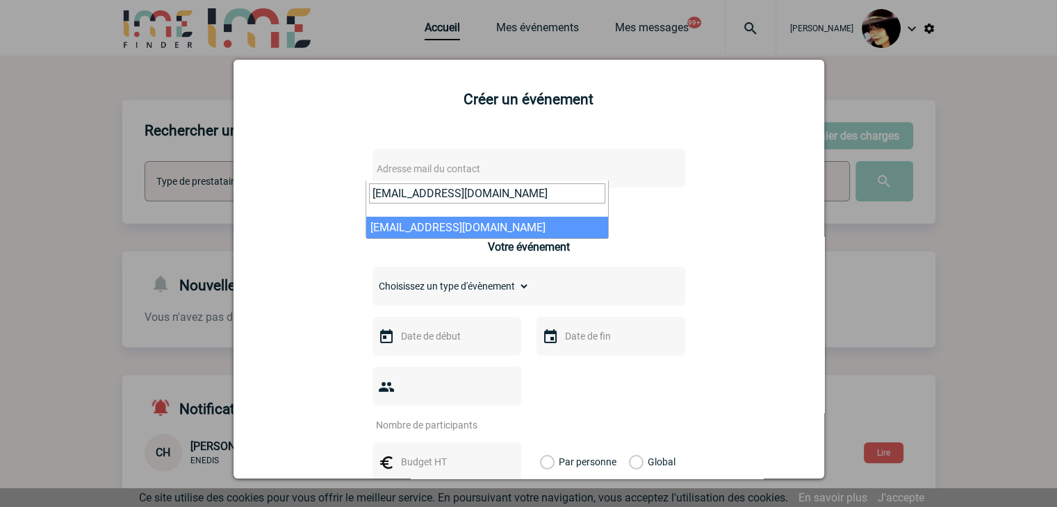
type input "albane.lenoir-menneteau@sanofi.com"
select select "113302"
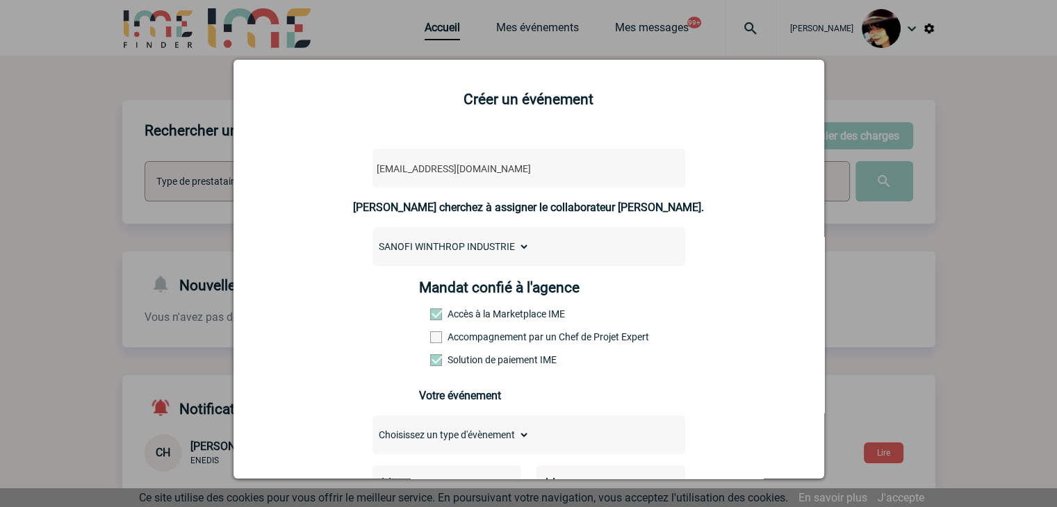
click at [430, 341] on span at bounding box center [436, 338] width 12 height 12
click at [0, 0] on input "Accompagnement par un Chef de Projet Expert" at bounding box center [0, 0] width 0 height 0
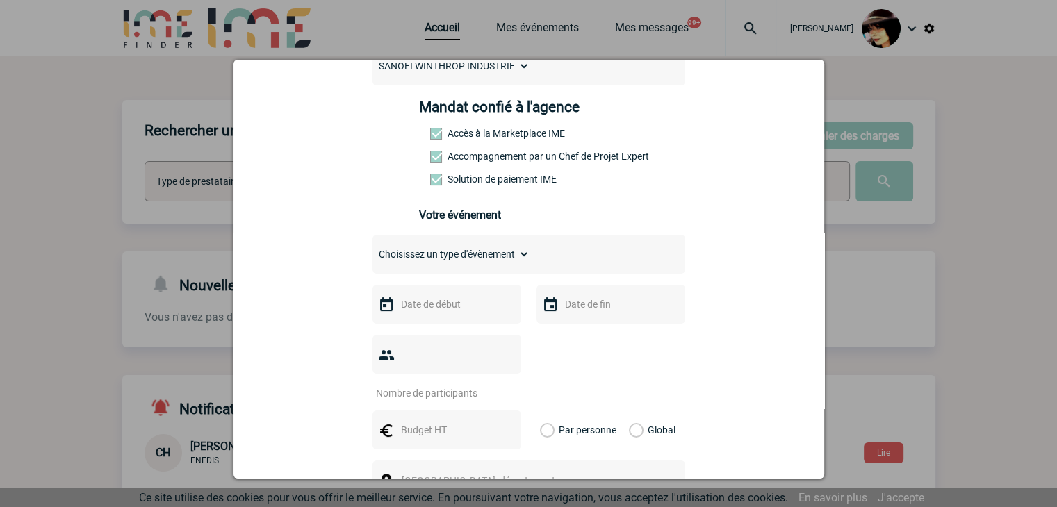
scroll to position [208, 0]
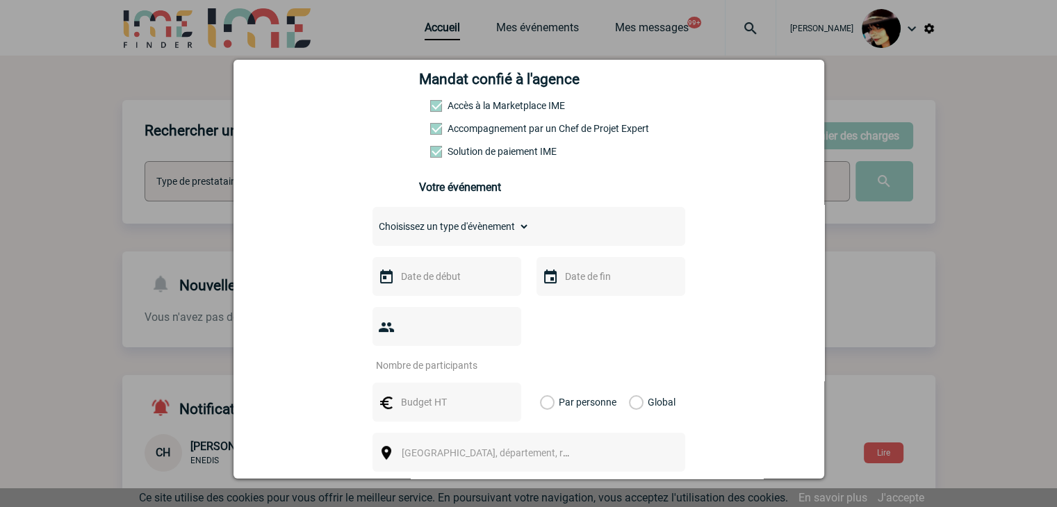
click at [397, 231] on select "Choisissez un type d'évènement Séminaire avec nuitée Séminaire sans nuitée Repa…" at bounding box center [451, 226] width 157 height 19
select select "4"
click at [373, 221] on select "Choisissez un type d'évènement Séminaire avec nuitée Séminaire sans nuitée Repa…" at bounding box center [451, 226] width 157 height 19
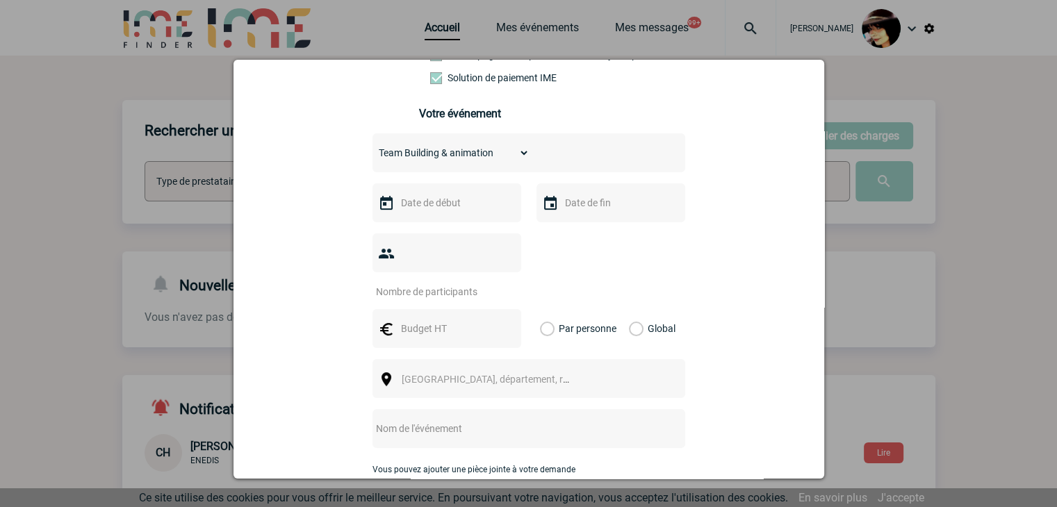
scroll to position [347, 0]
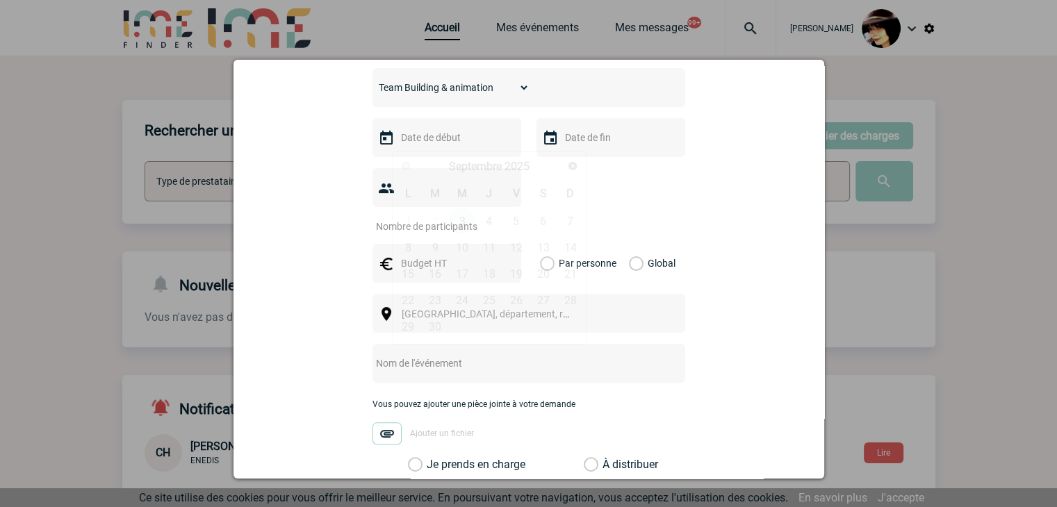
click at [425, 137] on input "text" at bounding box center [446, 138] width 96 height 18
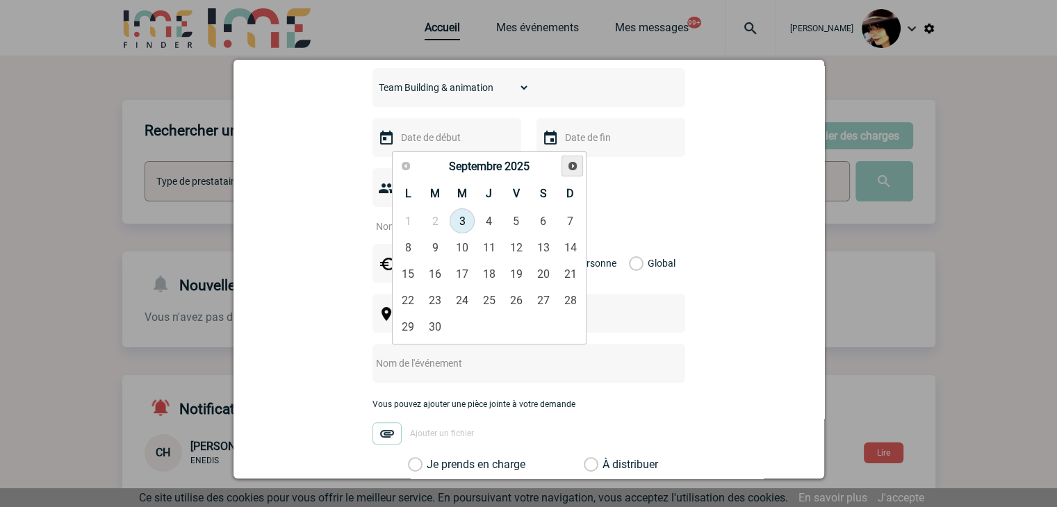
click at [569, 169] on span "Suivant" at bounding box center [572, 166] width 11 height 11
click at [455, 303] on link "19" at bounding box center [463, 300] width 26 height 25
type input "19-11-2025"
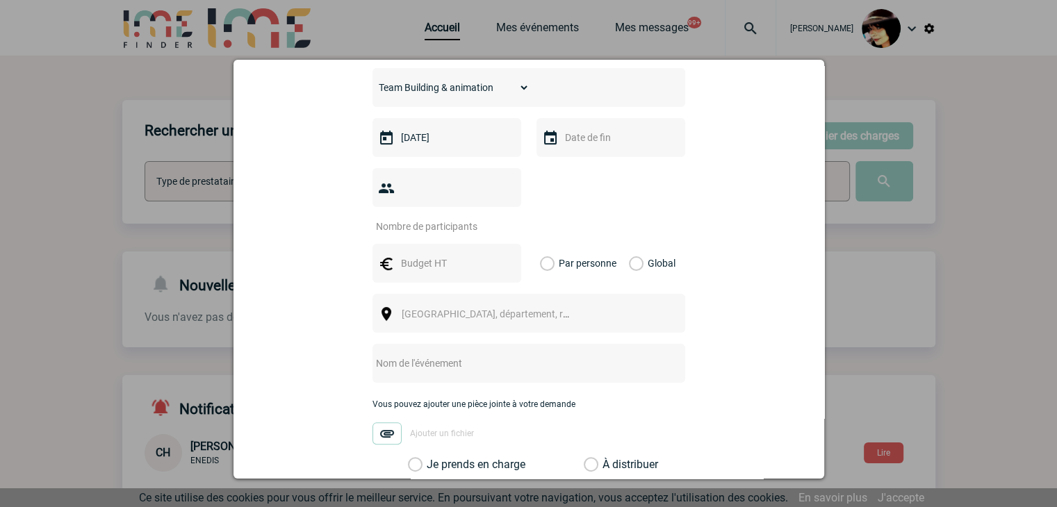
click at [419, 218] on input "number" at bounding box center [438, 227] width 131 height 18
type input "60"
drag, startPoint x: 419, startPoint y: 228, endPoint x: 418, endPoint y: 244, distance: 16.0
click at [419, 244] on div at bounding box center [447, 263] width 149 height 39
click at [418, 254] on input "text" at bounding box center [446, 263] width 96 height 18
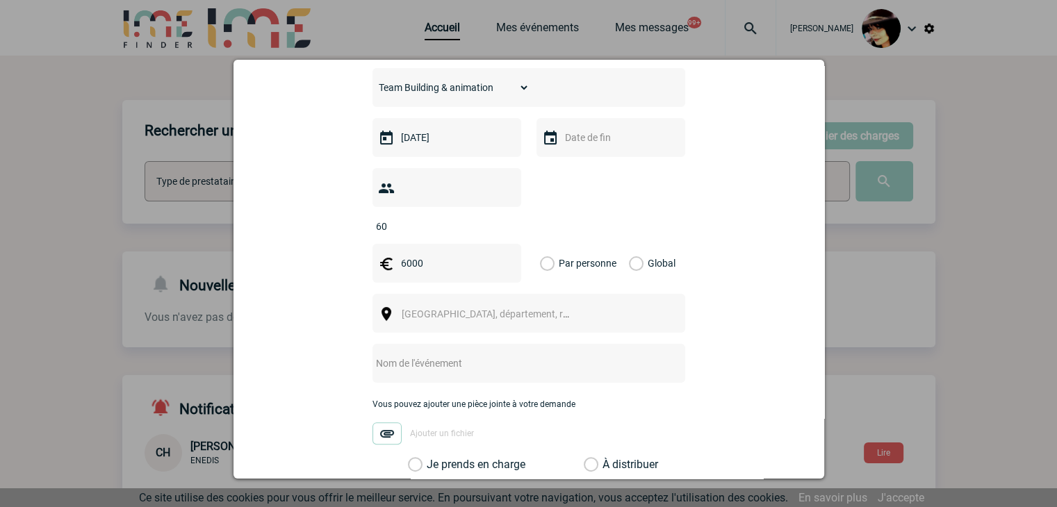
type input "6000"
drag, startPoint x: 625, startPoint y: 240, endPoint x: 619, endPoint y: 247, distance: 9.5
click at [629, 244] on label "Global" at bounding box center [633, 263] width 9 height 39
click at [0, 0] on input "Global" at bounding box center [0, 0] width 0 height 0
click at [474, 309] on span "Ville, département, région..." at bounding box center [498, 314] width 193 height 11
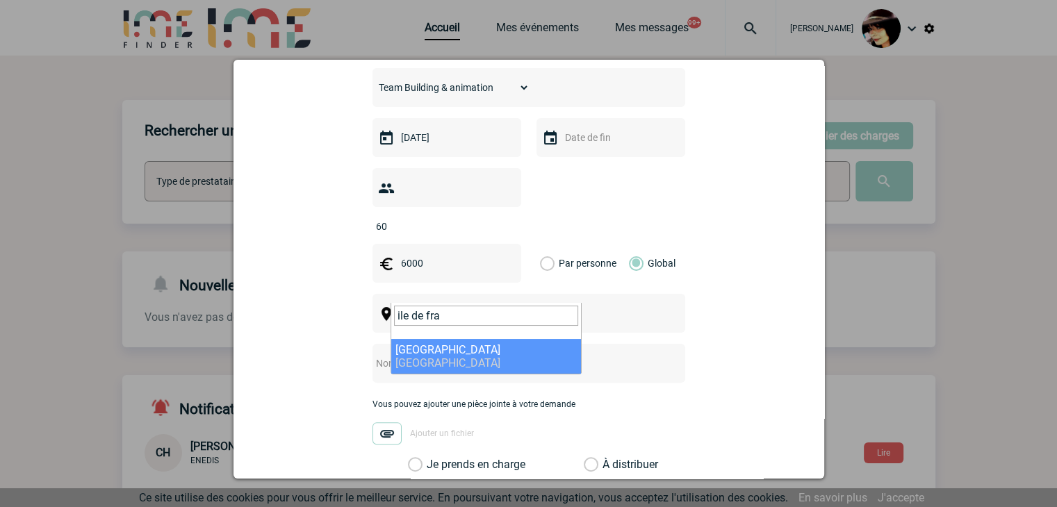
type input "ile de fra"
select select "2"
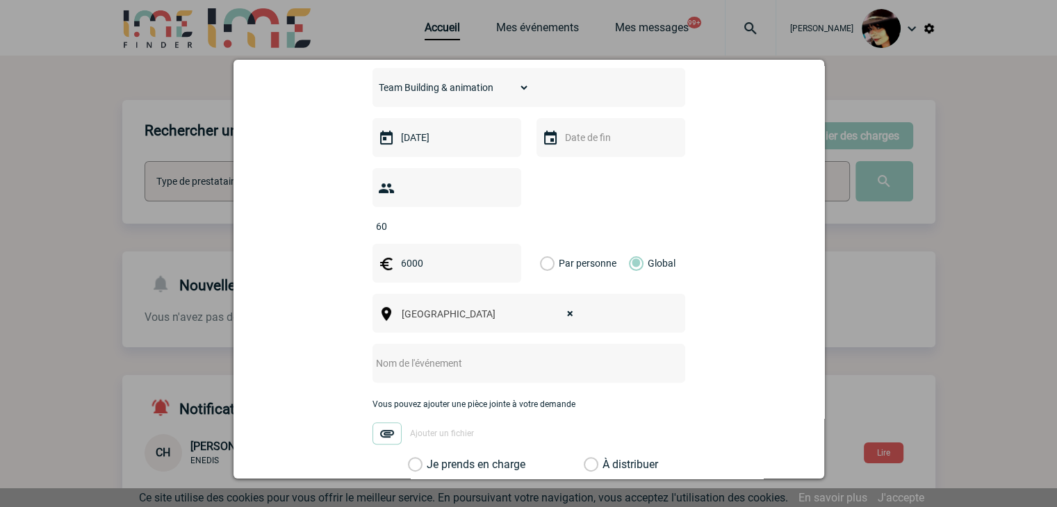
click at [397, 354] on input "text" at bounding box center [511, 363] width 276 height 18
paste input "Team building Sanofi mercredi 19 novembre"
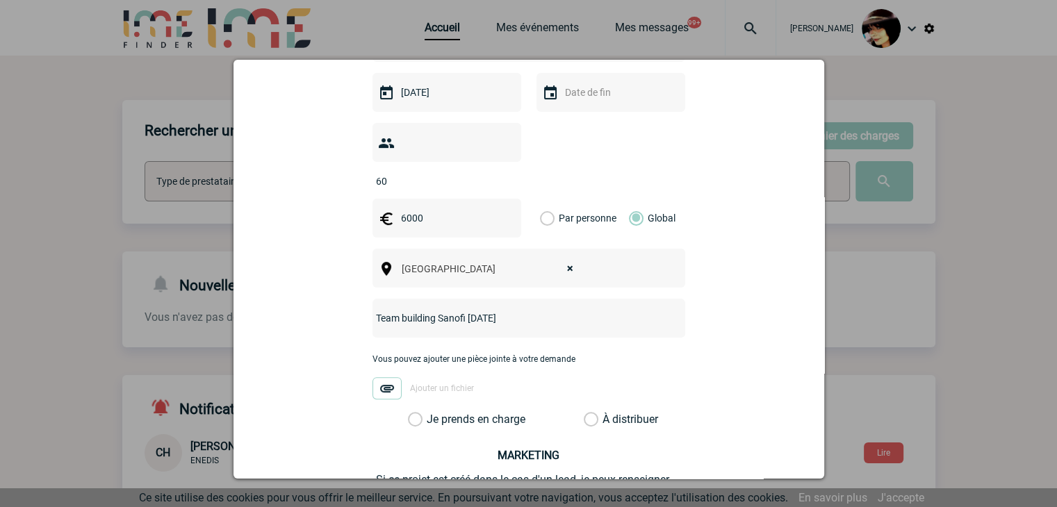
scroll to position [417, 0]
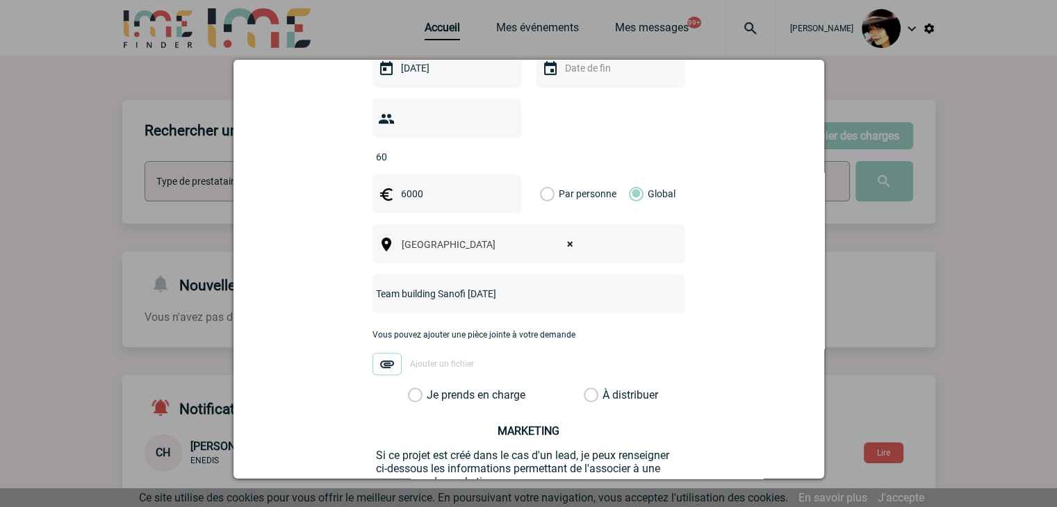
type input "Team building Sanofi mercredi 19 novembre"
click at [585, 388] on label "À distribuer" at bounding box center [591, 395] width 15 height 14
click at [0, 0] on input "À distribuer" at bounding box center [0, 0] width 0 height 0
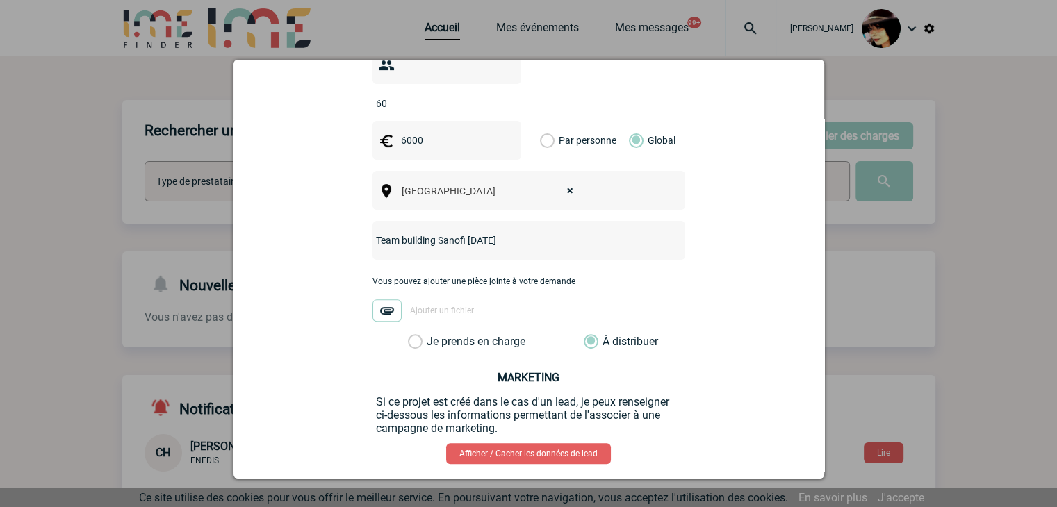
scroll to position [523, 0]
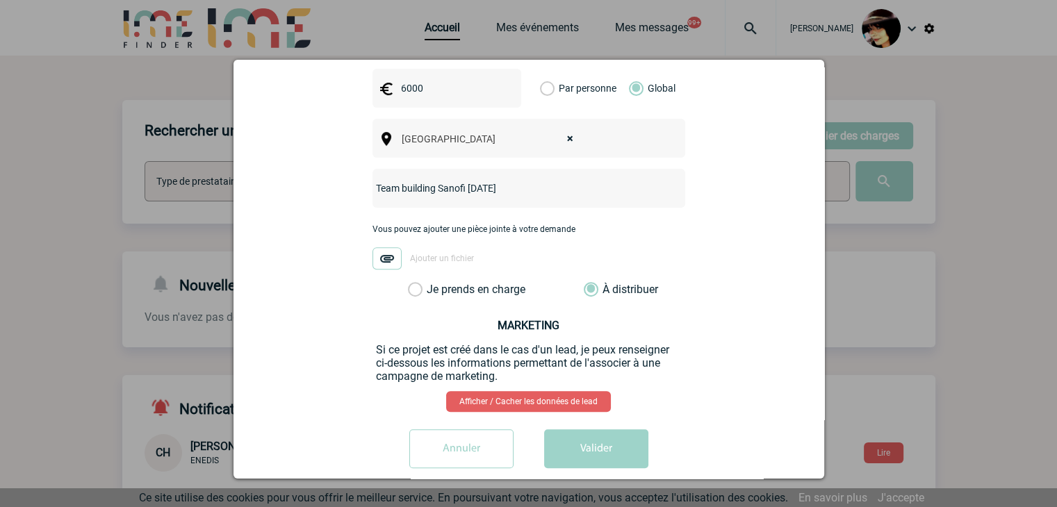
click at [603, 430] on button "Valider" at bounding box center [596, 449] width 104 height 39
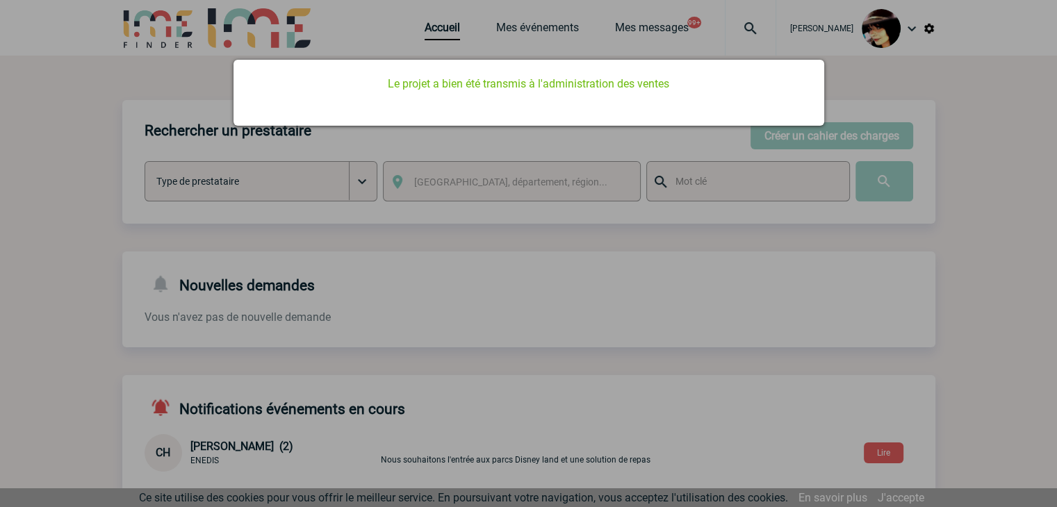
scroll to position [0, 0]
click at [599, 243] on div at bounding box center [528, 253] width 1057 height 507
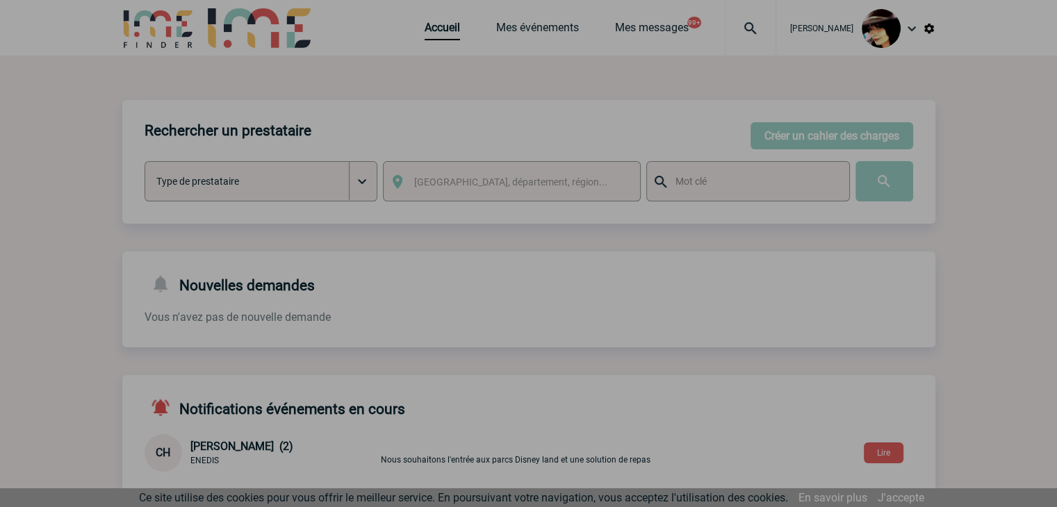
click at [417, 34] on div at bounding box center [528, 253] width 1057 height 507
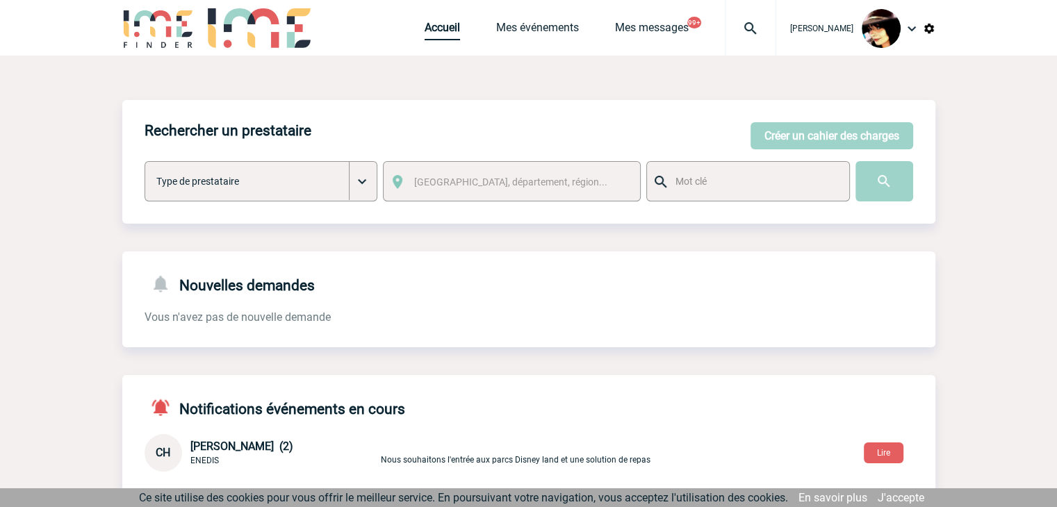
click at [425, 34] on link "Accueil" at bounding box center [442, 30] width 35 height 19
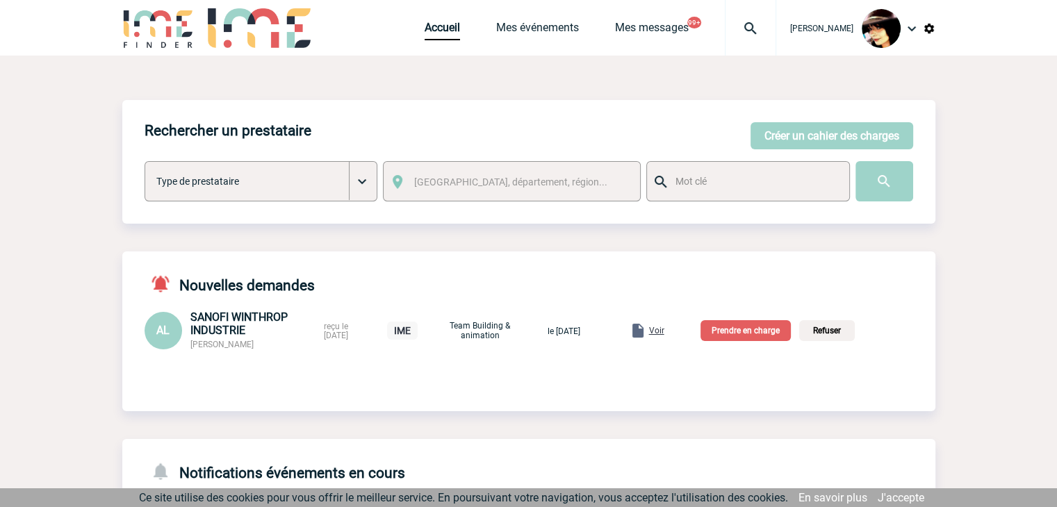
click at [664, 334] on span "Voir" at bounding box center [656, 331] width 15 height 10
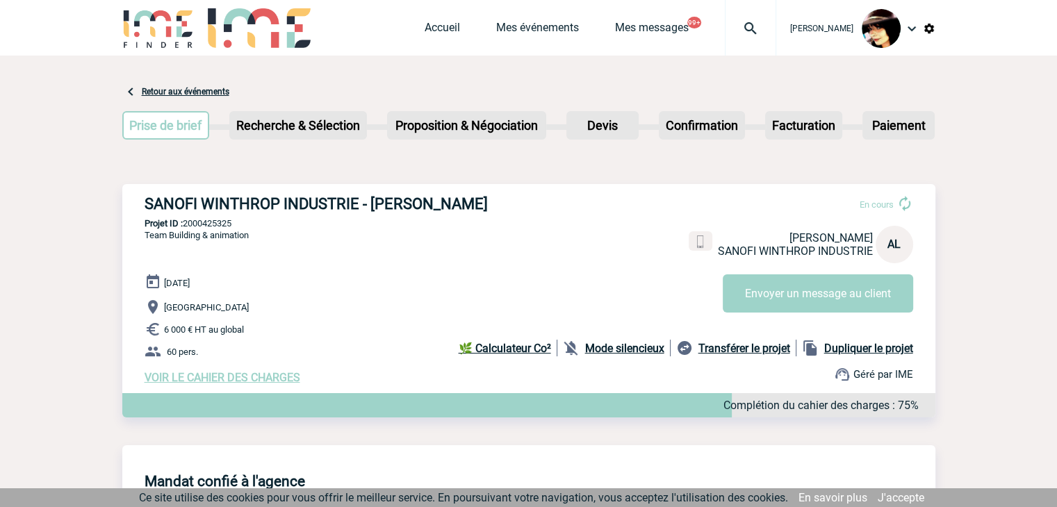
click at [435, 23] on link "Accueil" at bounding box center [442, 30] width 35 height 19
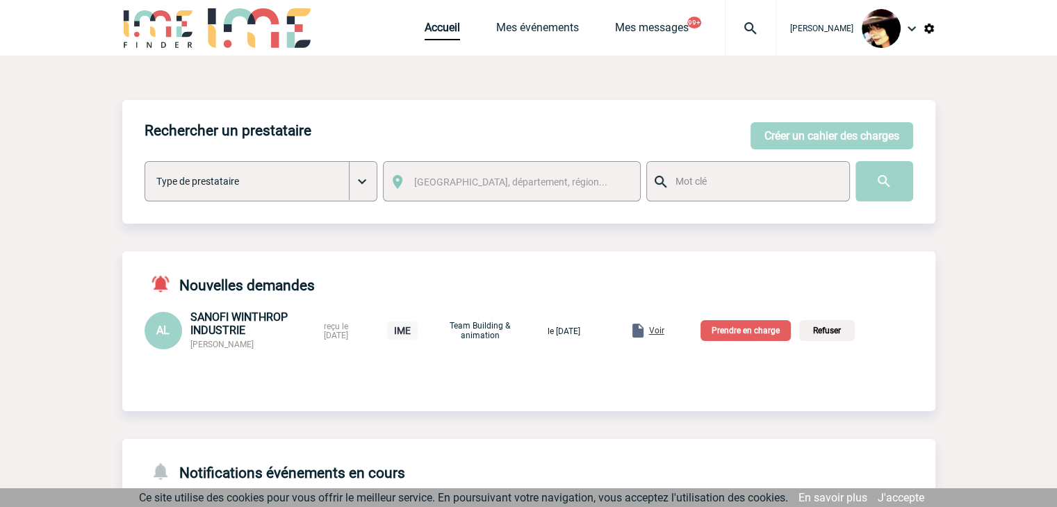
click at [760, 333] on p "Prendre en charge" at bounding box center [746, 330] width 90 height 21
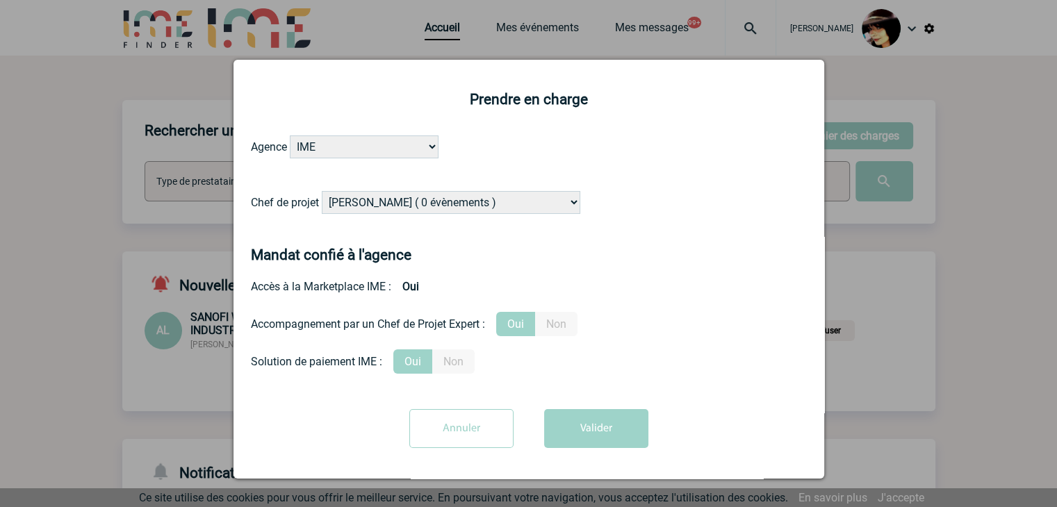
click at [497, 198] on select "Alizée VERLAGUET ( 0 évènements ) Anne GIRAUD ( 1196 évènements ) Anne-François…" at bounding box center [451, 202] width 259 height 23
select select "131235"
click at [322, 192] on select "Alizée VERLAGUET ( 0 évènements ) Anne GIRAUD ( 1196 évènements ) Anne-François…" at bounding box center [451, 202] width 259 height 23
click at [628, 427] on button "Valider" at bounding box center [596, 428] width 104 height 39
